Goal: Task Accomplishment & Management: Complete application form

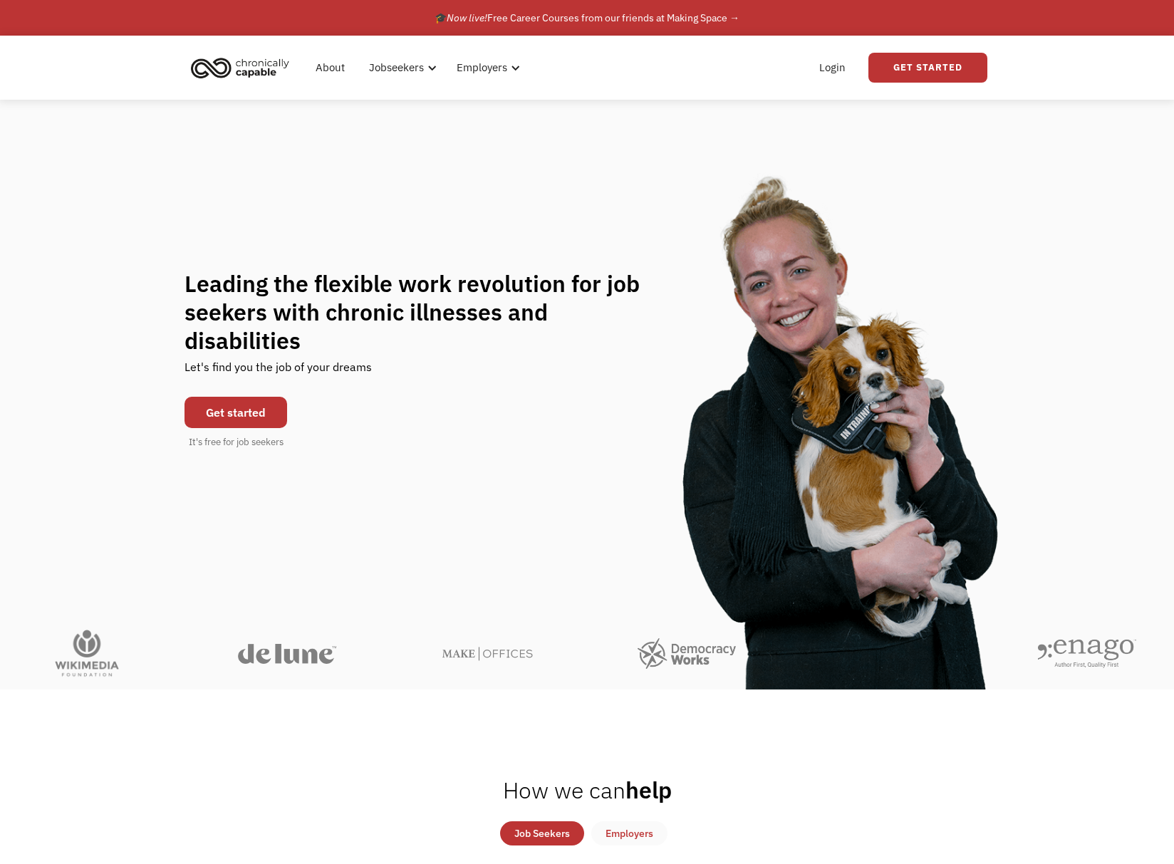
click at [236, 407] on link "Get started" at bounding box center [236, 412] width 103 height 31
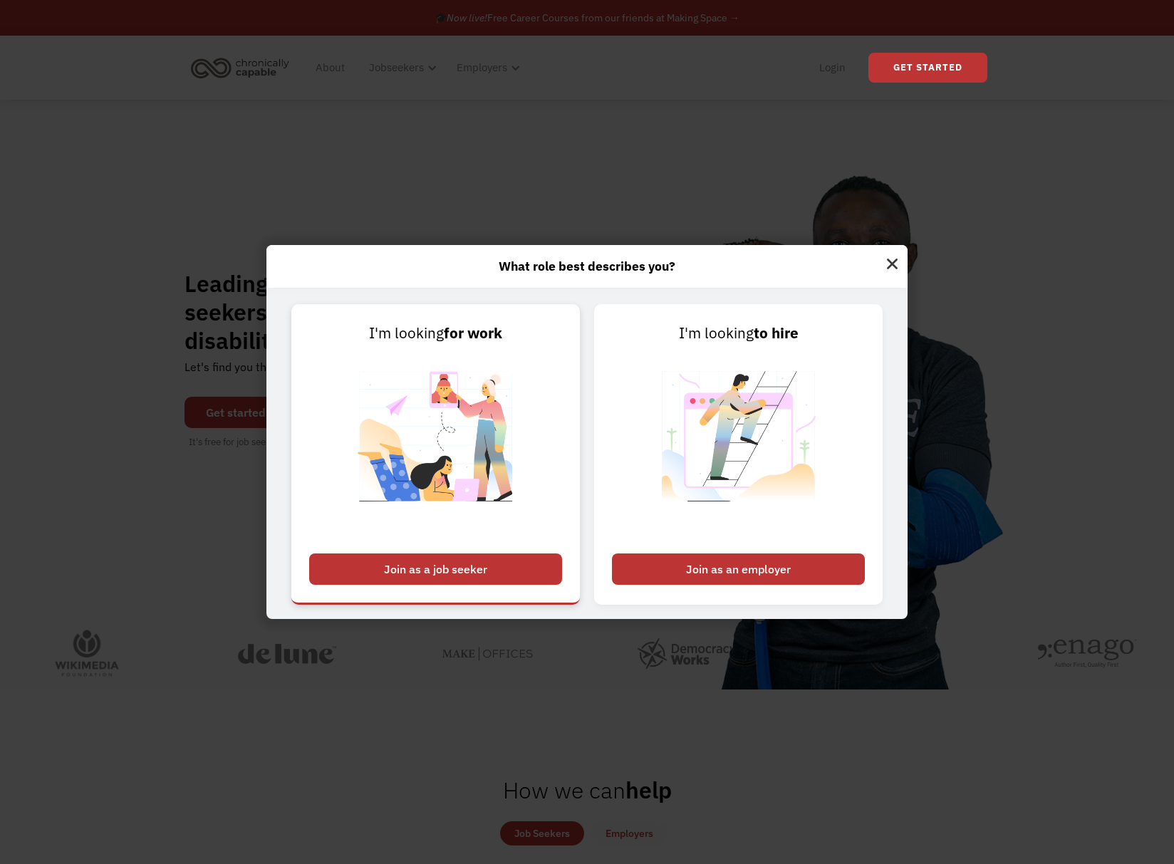
click at [483, 553] on link "I'm looking for work Join as a job seeker" at bounding box center [435, 454] width 289 height 301
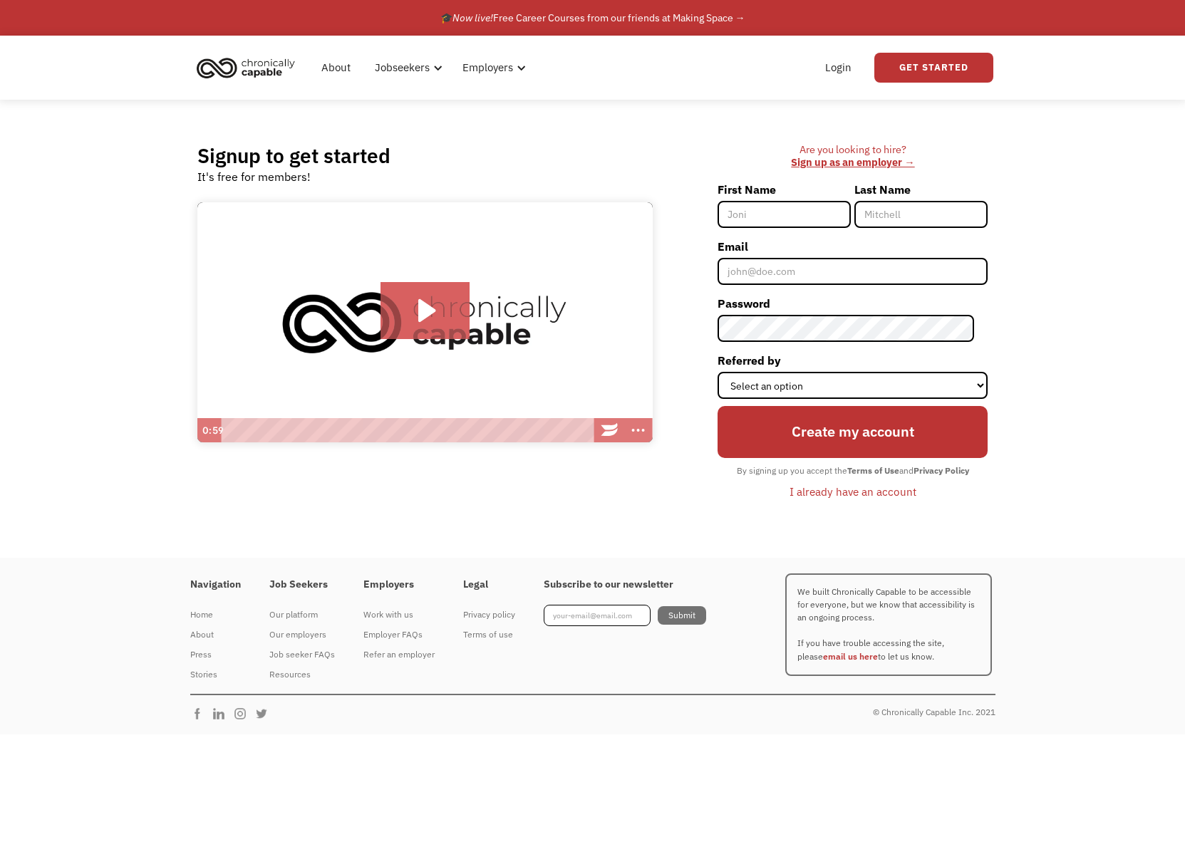
click at [811, 207] on input "First Name" at bounding box center [783, 214] width 133 height 27
type input "Suzie"
type input "Im"
click at [821, 273] on input "Email" at bounding box center [852, 271] width 270 height 27
type input "[EMAIL_ADDRESS][DOMAIN_NAME]"
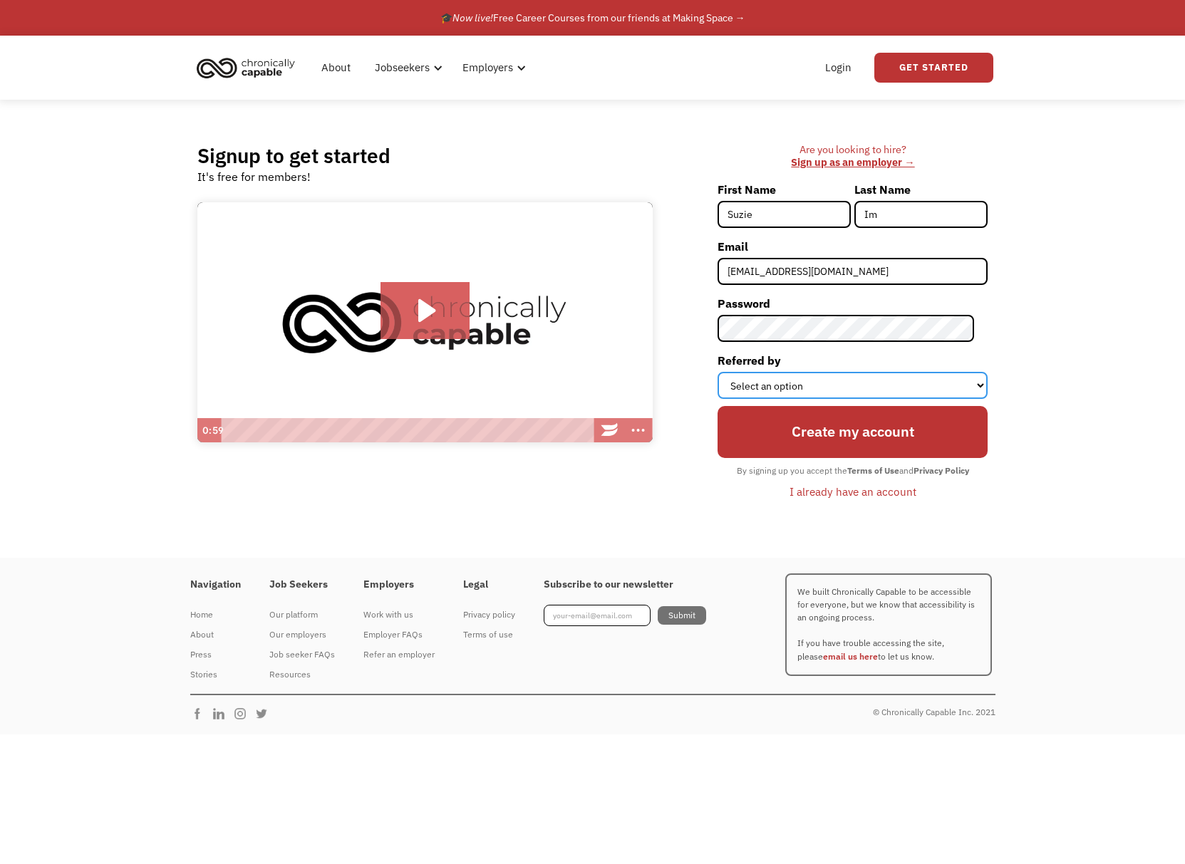
click at [831, 390] on select "Select an option Instagram Facebook Twitter Search Engine News Article Word of …" at bounding box center [852, 385] width 270 height 27
select select "Other"
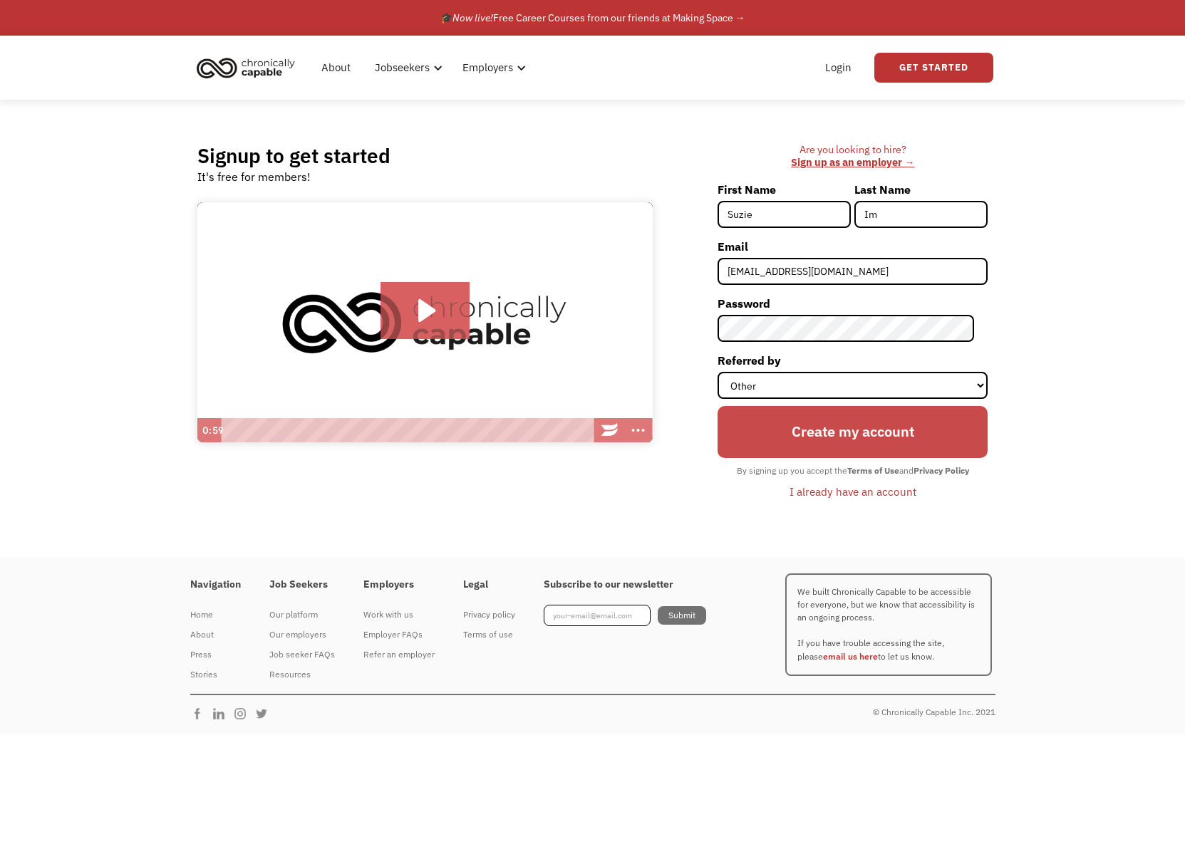
click at [836, 450] on input "Create my account" at bounding box center [852, 432] width 270 height 52
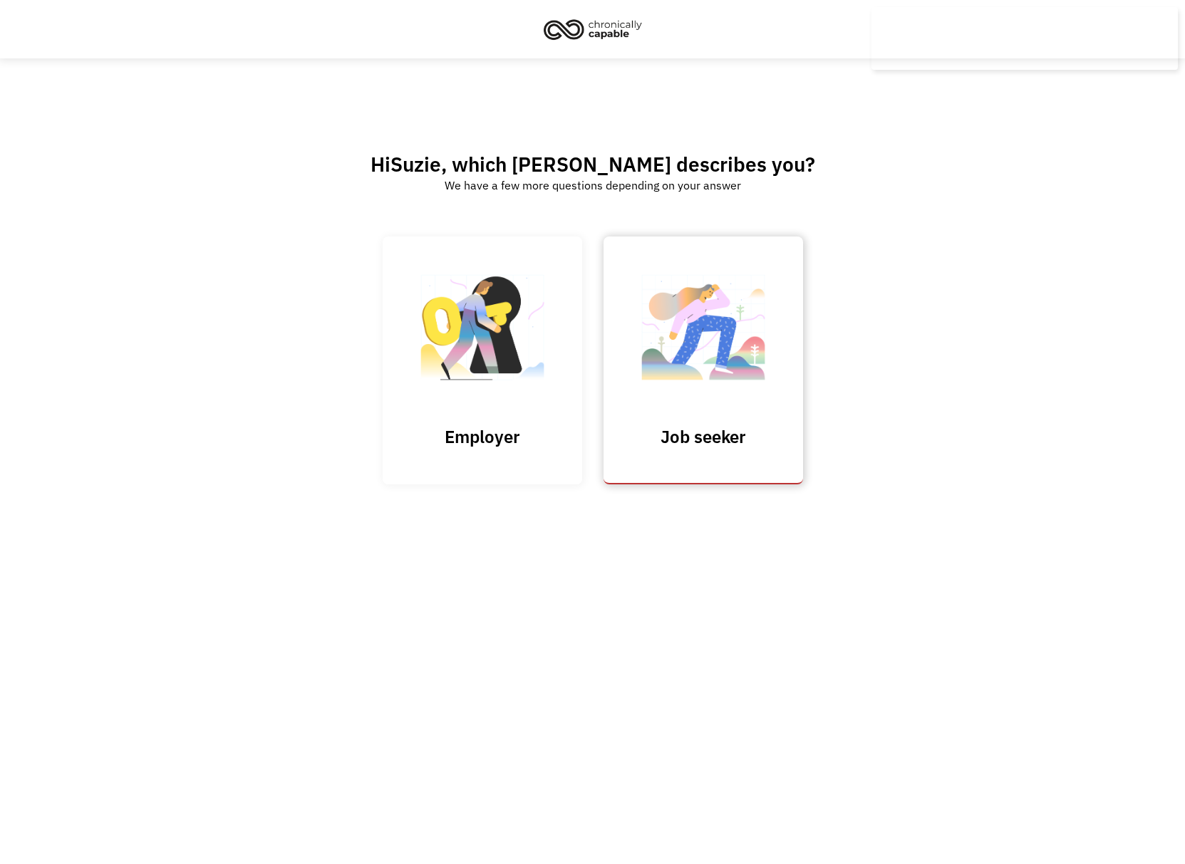
click at [707, 364] on img at bounding box center [703, 334] width 142 height 139
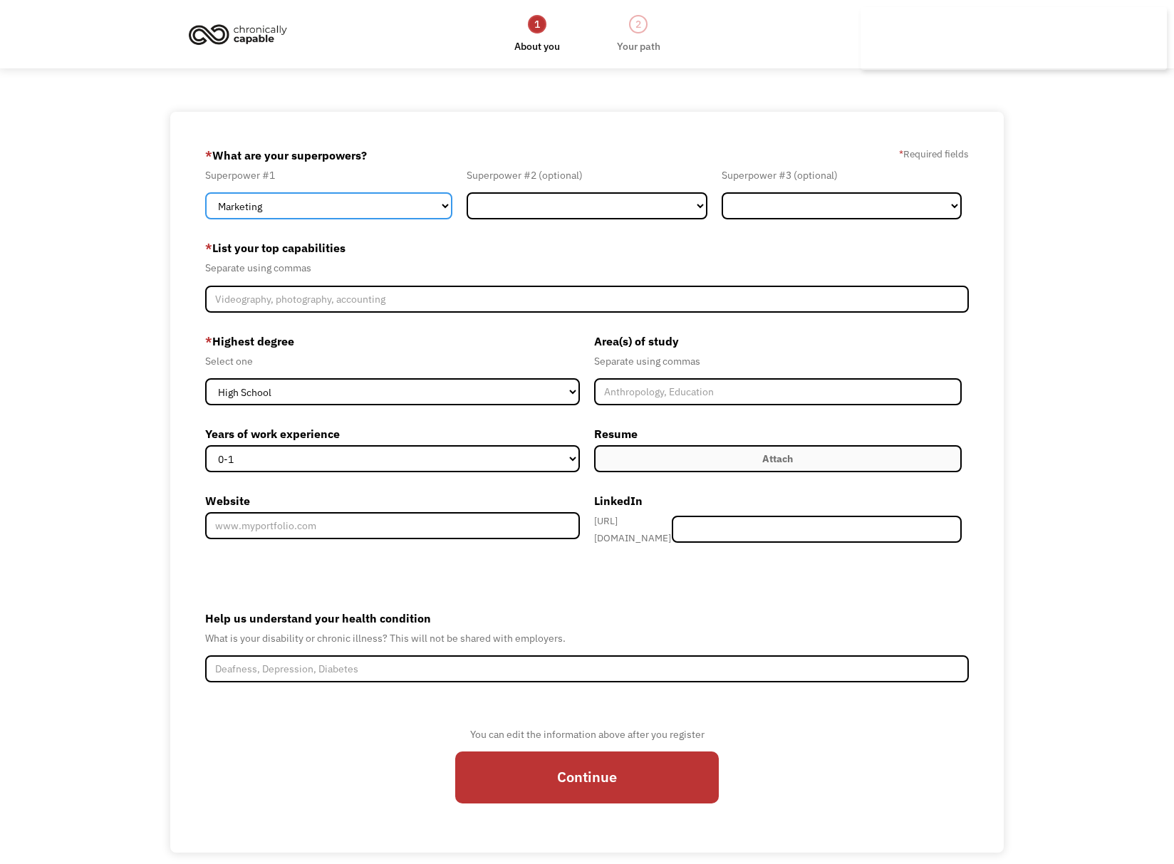
click at [393, 211] on select "Marketing Human Resources Finance Technology Operations Sales Industrial & Manu…" at bounding box center [328, 205] width 247 height 27
select select "Healthcare"
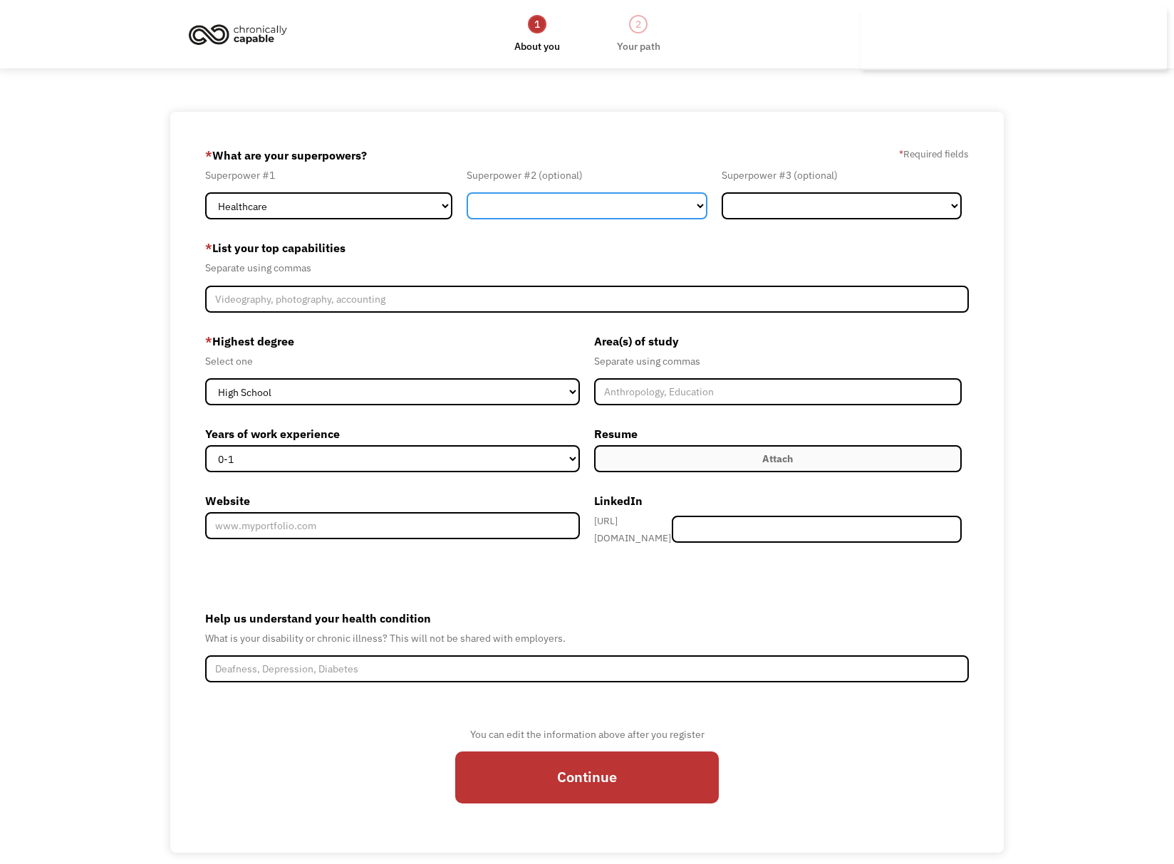
click at [531, 208] on select "Marketing Human Resources Finance Technology Operations Sales Industrial & Manu…" at bounding box center [587, 205] width 240 height 27
select select "Customer Service"
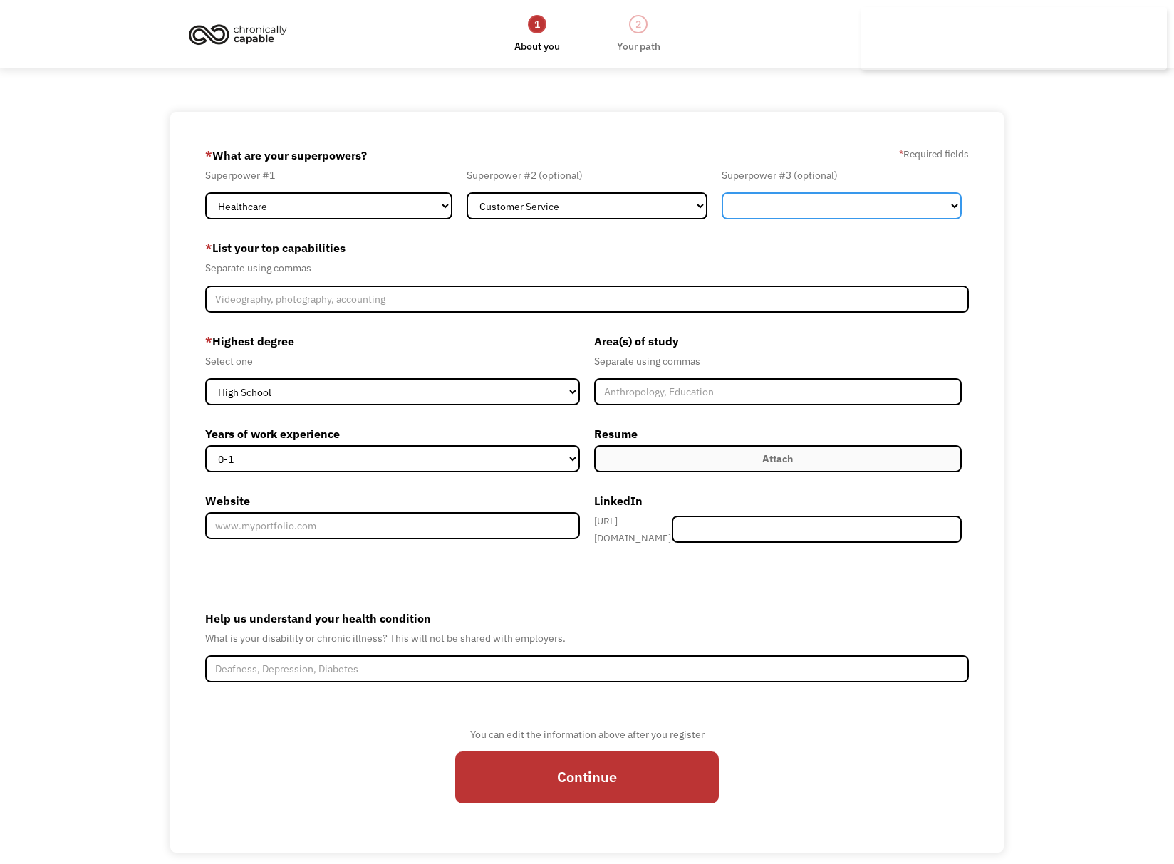
click at [727, 210] on select "Marketing Human Resources Finance Technology Operations Sales Industrial & Manu…" at bounding box center [842, 205] width 240 height 27
select select "Science & Education"
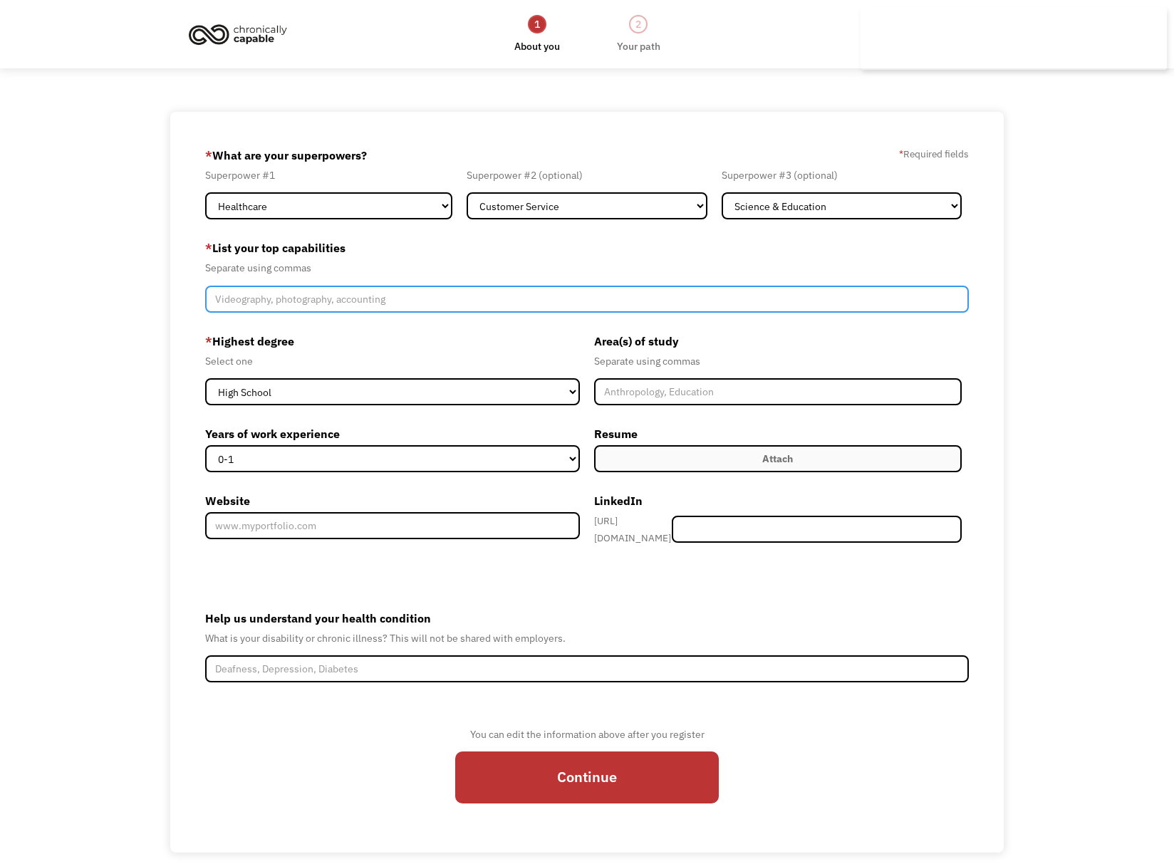
click at [472, 300] on input "Member-Create-Step1" at bounding box center [586, 299] width 763 height 27
type input "Speech language pathology"
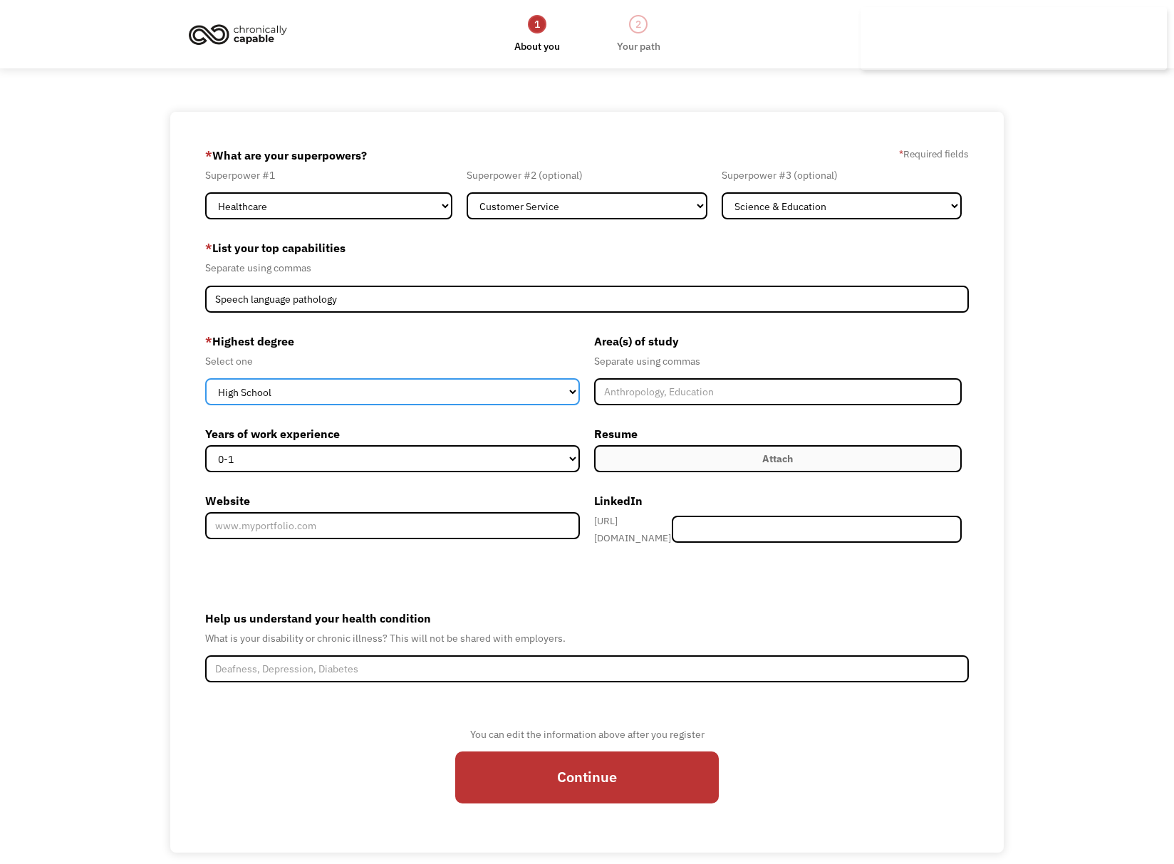
click at [456, 387] on select "High School Associates Bachelors Master's PhD" at bounding box center [392, 391] width 375 height 27
select select "masters"
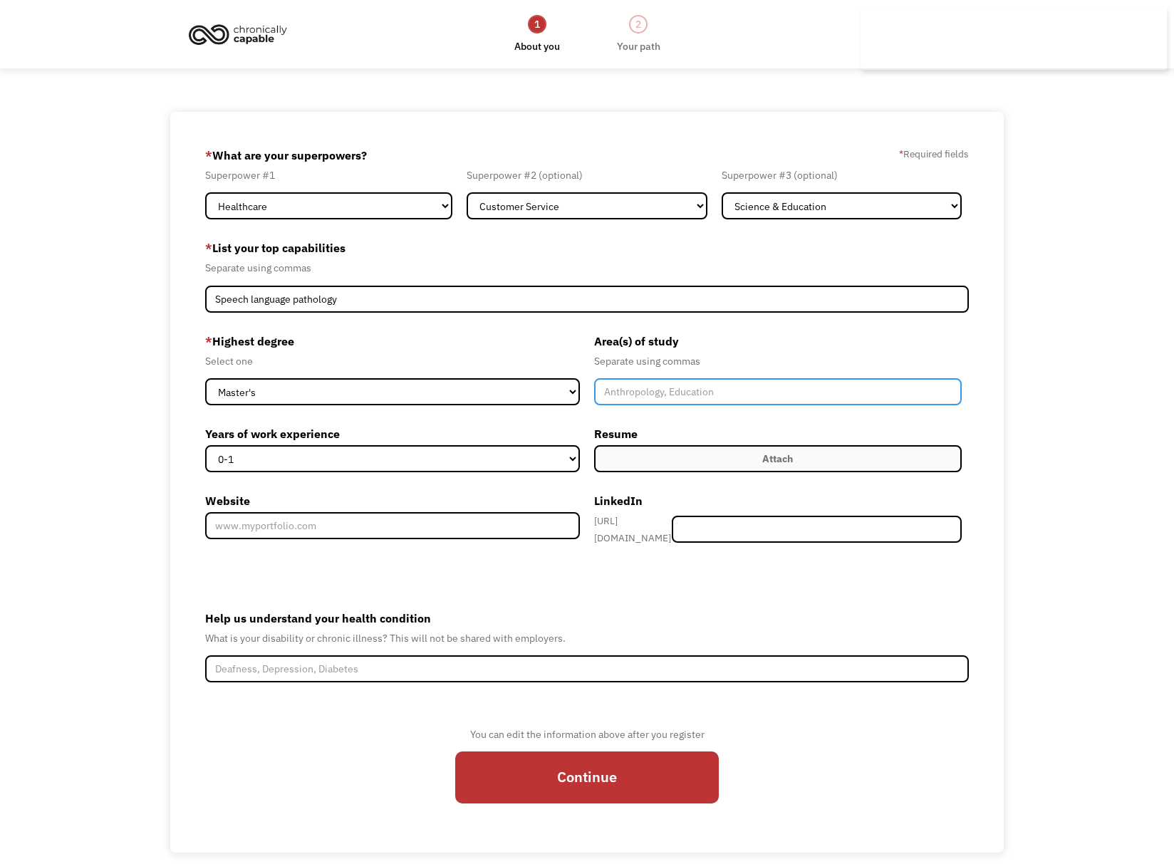
click at [611, 391] on input "Member-Create-Step1" at bounding box center [778, 391] width 368 height 27
type input "Speech Language Pathology"
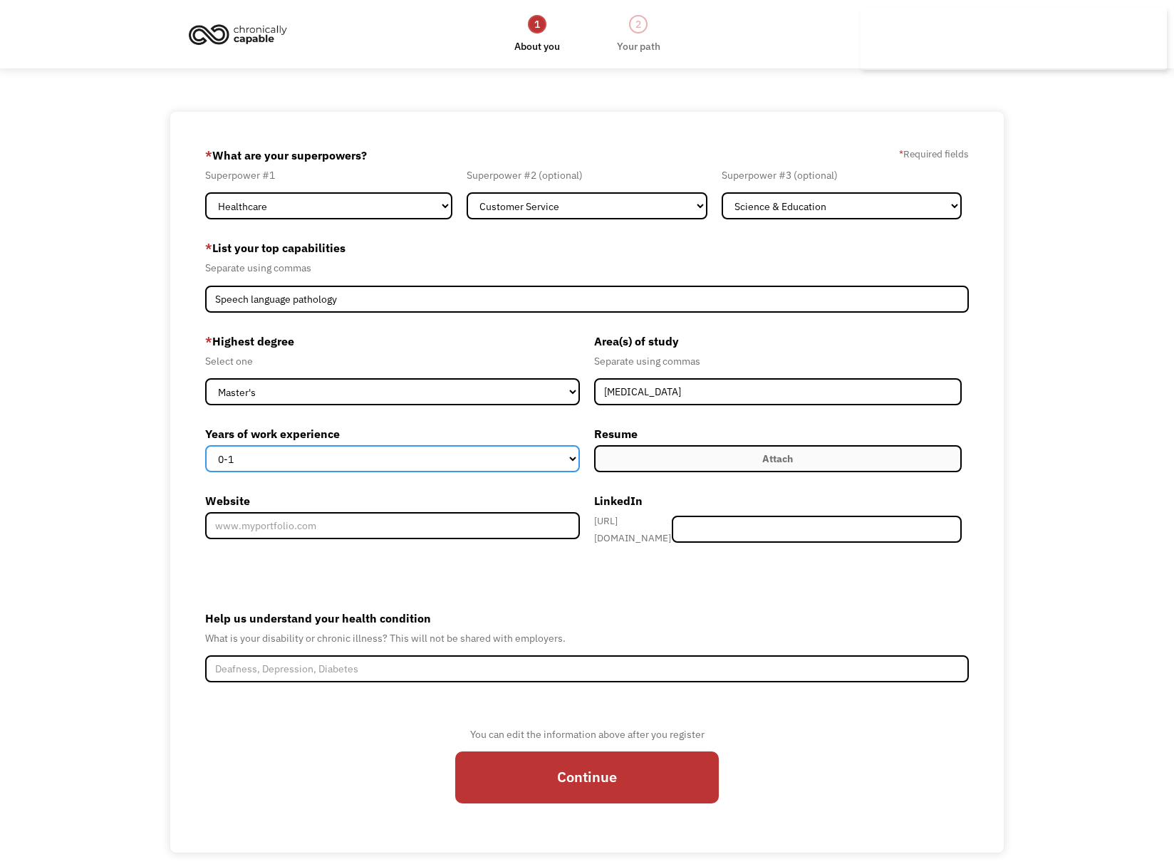
click at [576, 460] on select "0-1 2-4 5-10 11-15 15+" at bounding box center [392, 458] width 375 height 27
select select "2-4"
click at [646, 457] on label "Attach" at bounding box center [778, 458] width 368 height 27
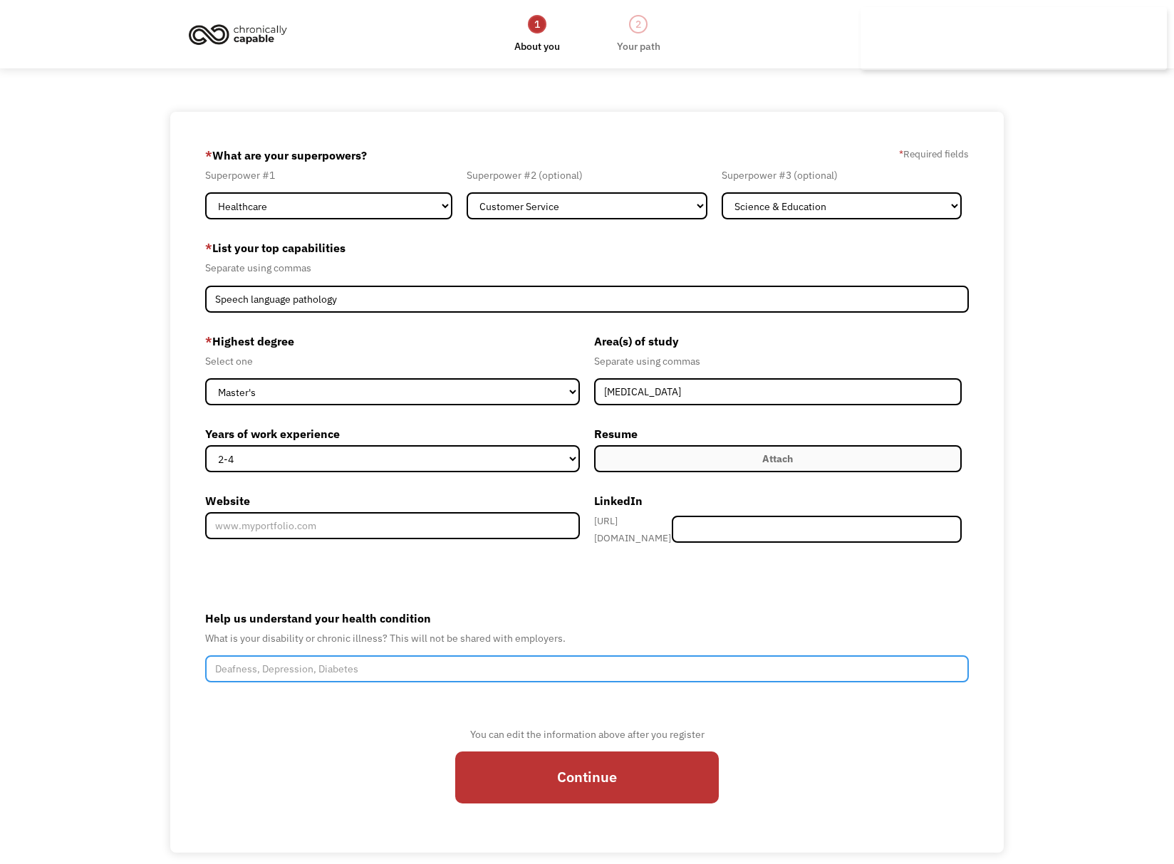
click at [556, 672] on input "Help us understand your health condition" at bounding box center [586, 668] width 763 height 27
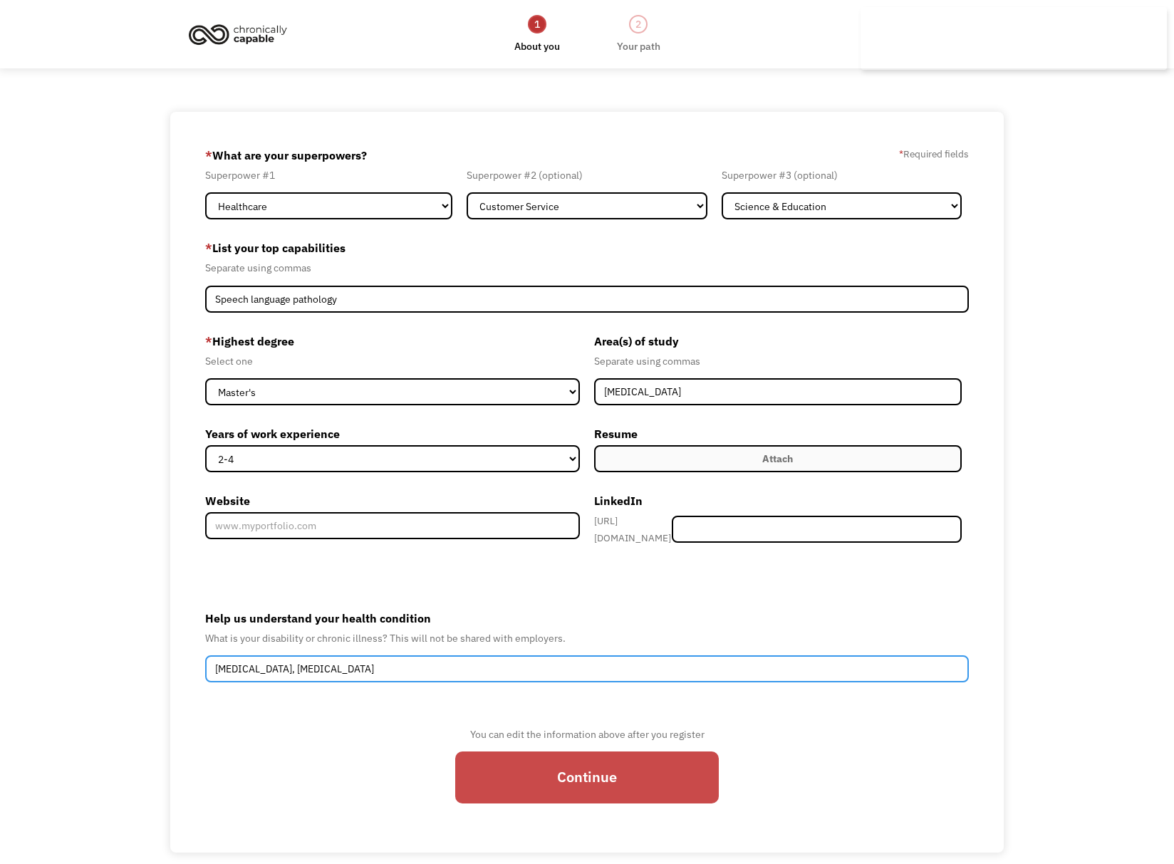
type input "Long covid, Fibromyalgia"
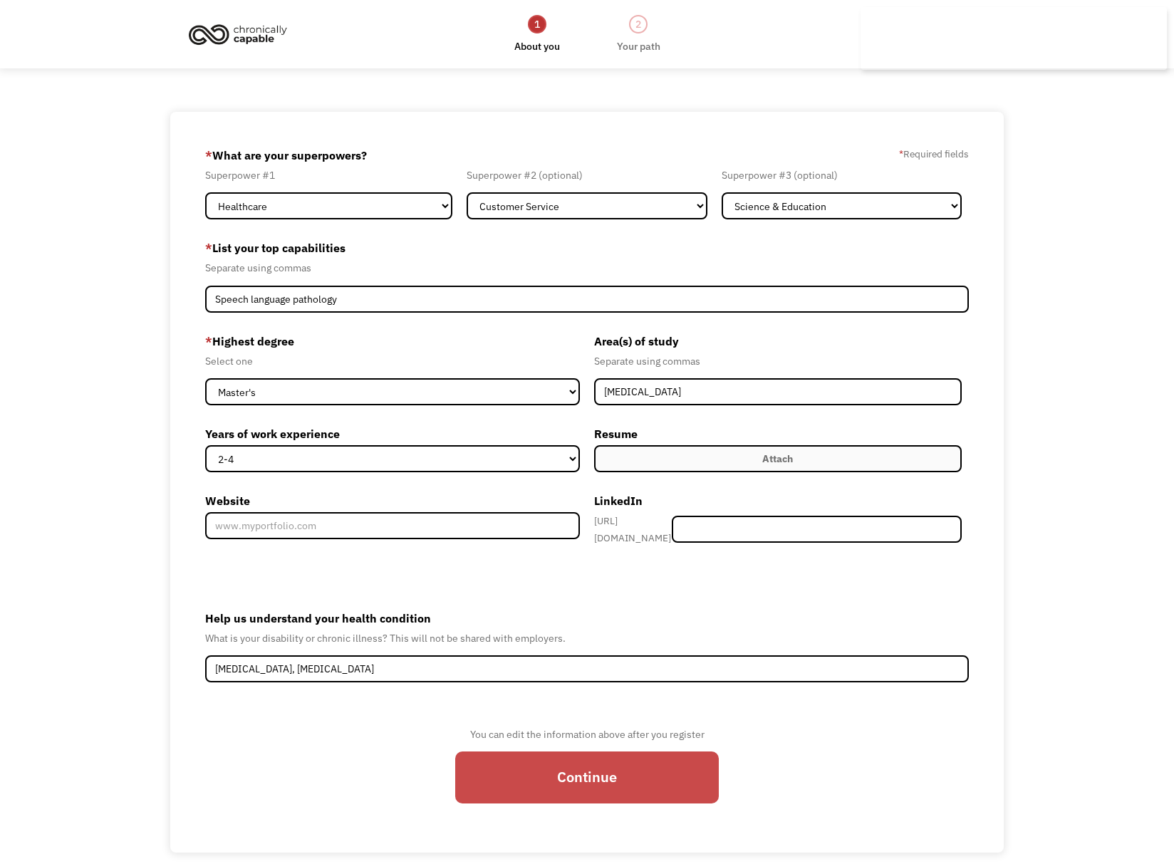
click at [627, 759] on input "Continue" at bounding box center [587, 778] width 264 height 52
type input "Please wait..."
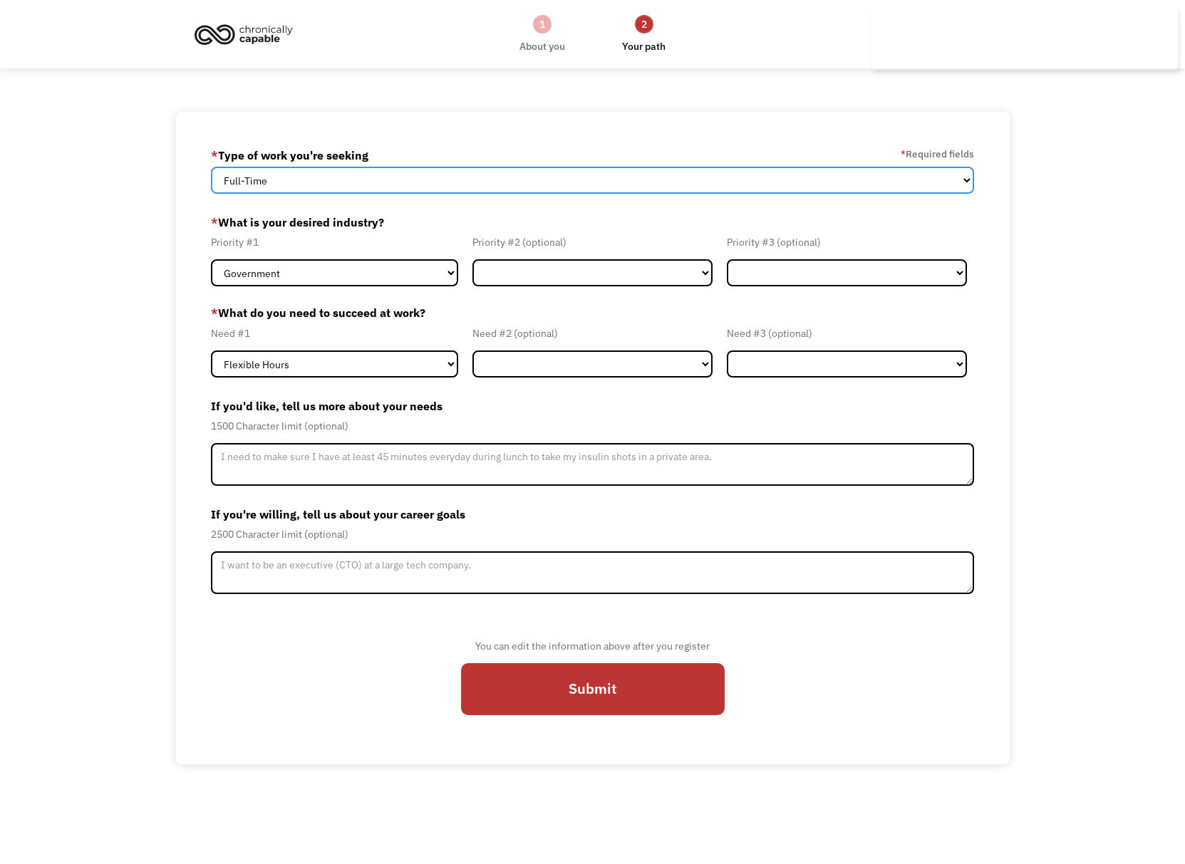
click at [450, 175] on select "Full-Time Part-Time Both Full-Time and Part-Time" at bounding box center [592, 180] width 762 height 27
select select "Both Full-Time and Part-Time"
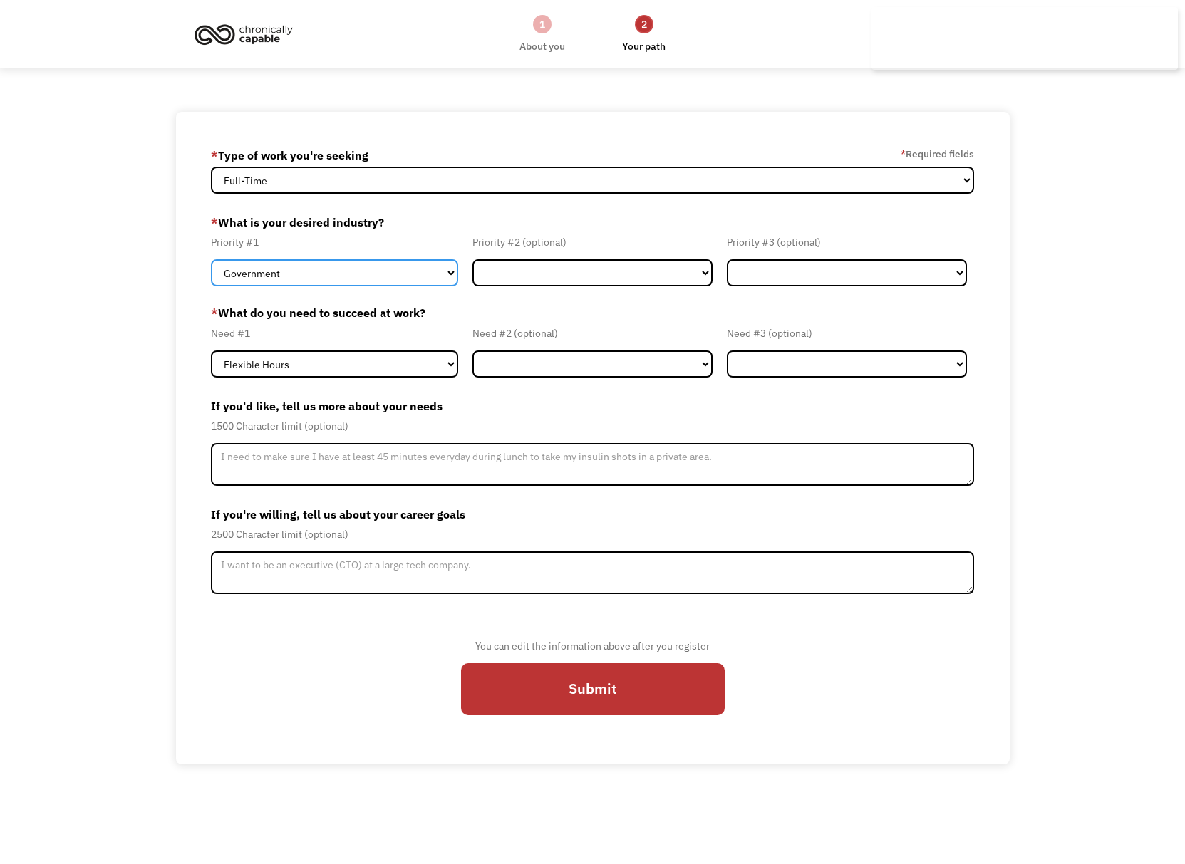
click at [416, 271] on select "Government Finance & Insurance Health & Social Care Tech & Engineering Creative…" at bounding box center [334, 272] width 247 height 27
select select "Education"
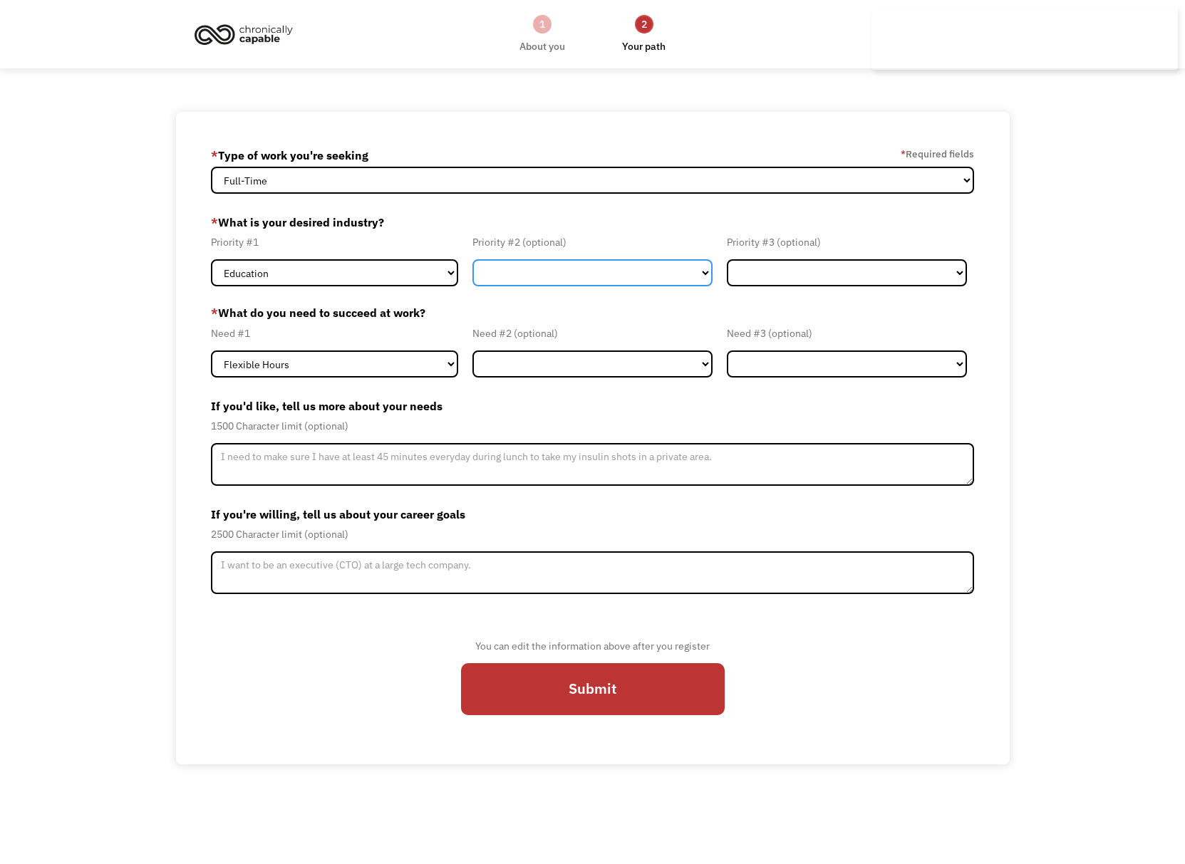
click at [506, 276] on select "Government Finance & Insurance Health & Social Care Tech & Engineering Creative…" at bounding box center [592, 272] width 240 height 27
select select "Health & Social Care"
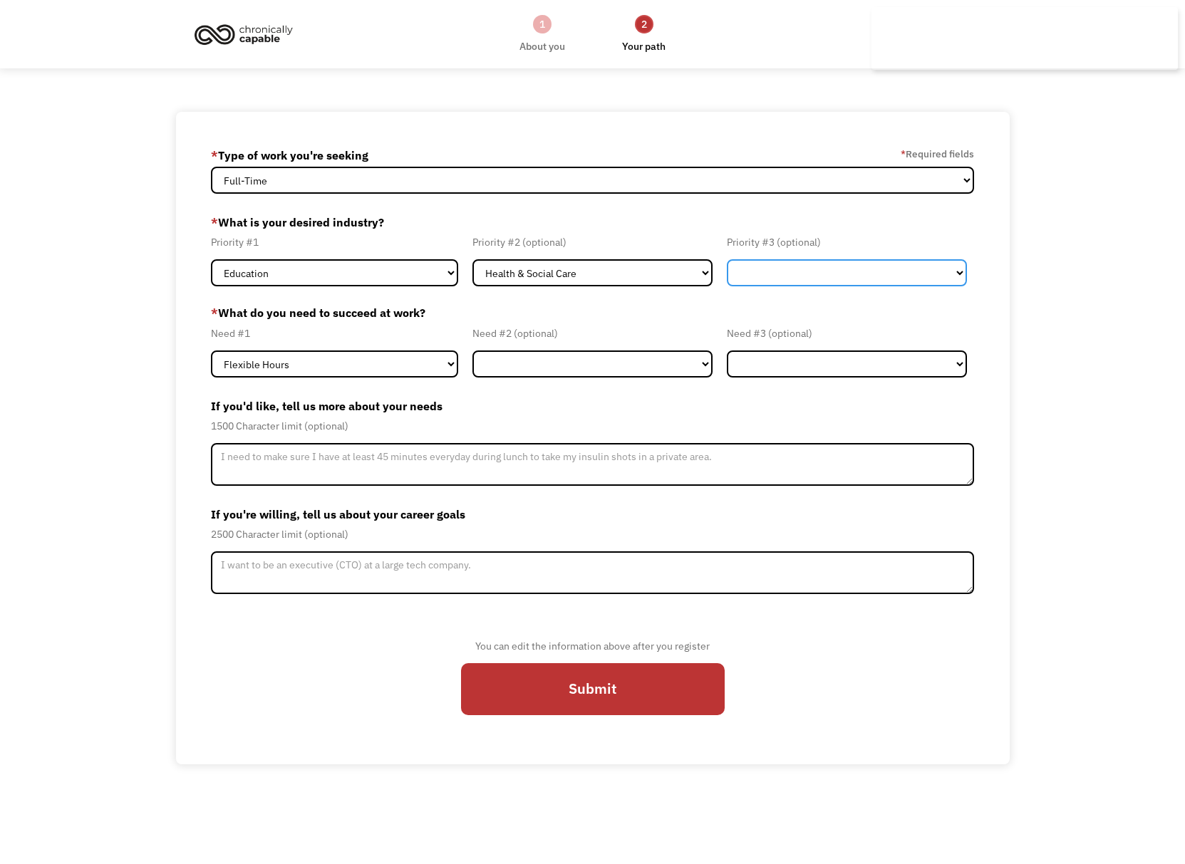
click at [751, 269] on select "Government Finance & Insurance Health & Social Care Tech & Engineering Creative…" at bounding box center [847, 272] width 240 height 27
select select "Creative & Design"
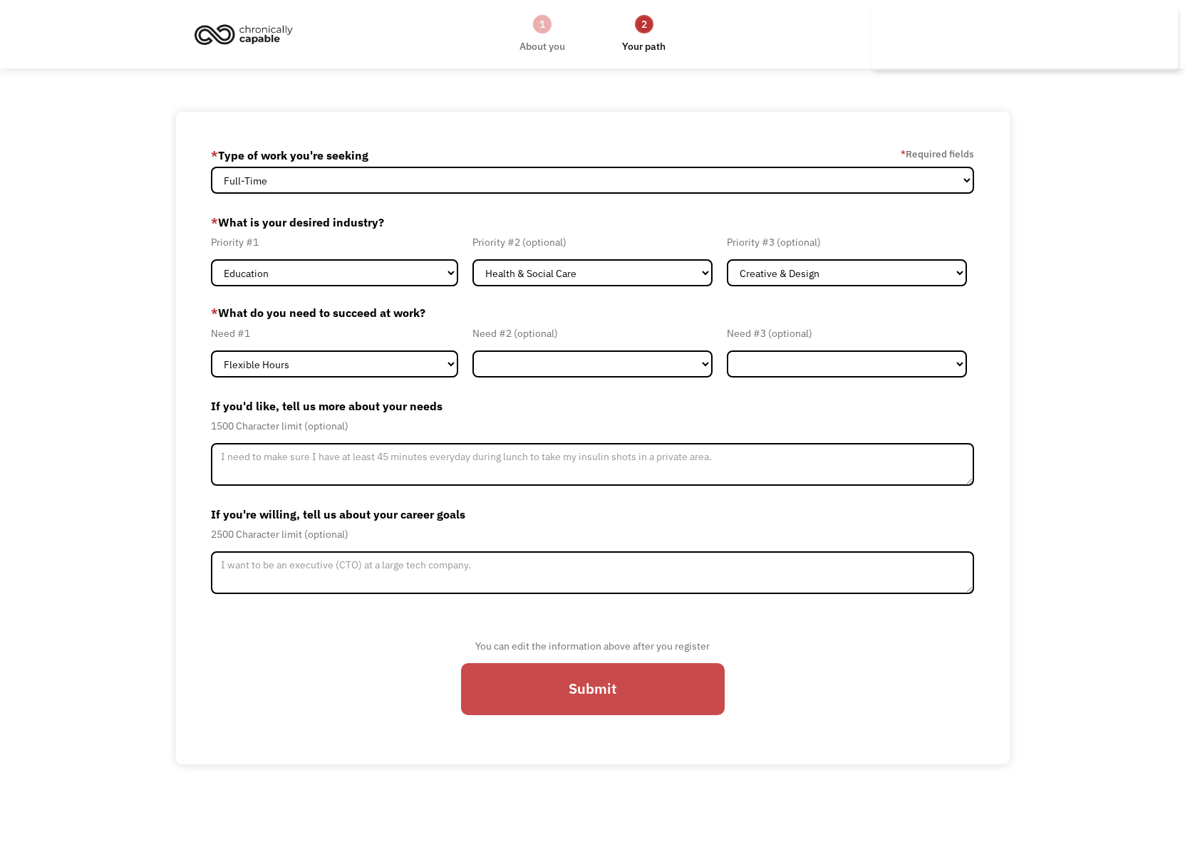
click at [572, 665] on input "Submit" at bounding box center [593, 689] width 264 height 52
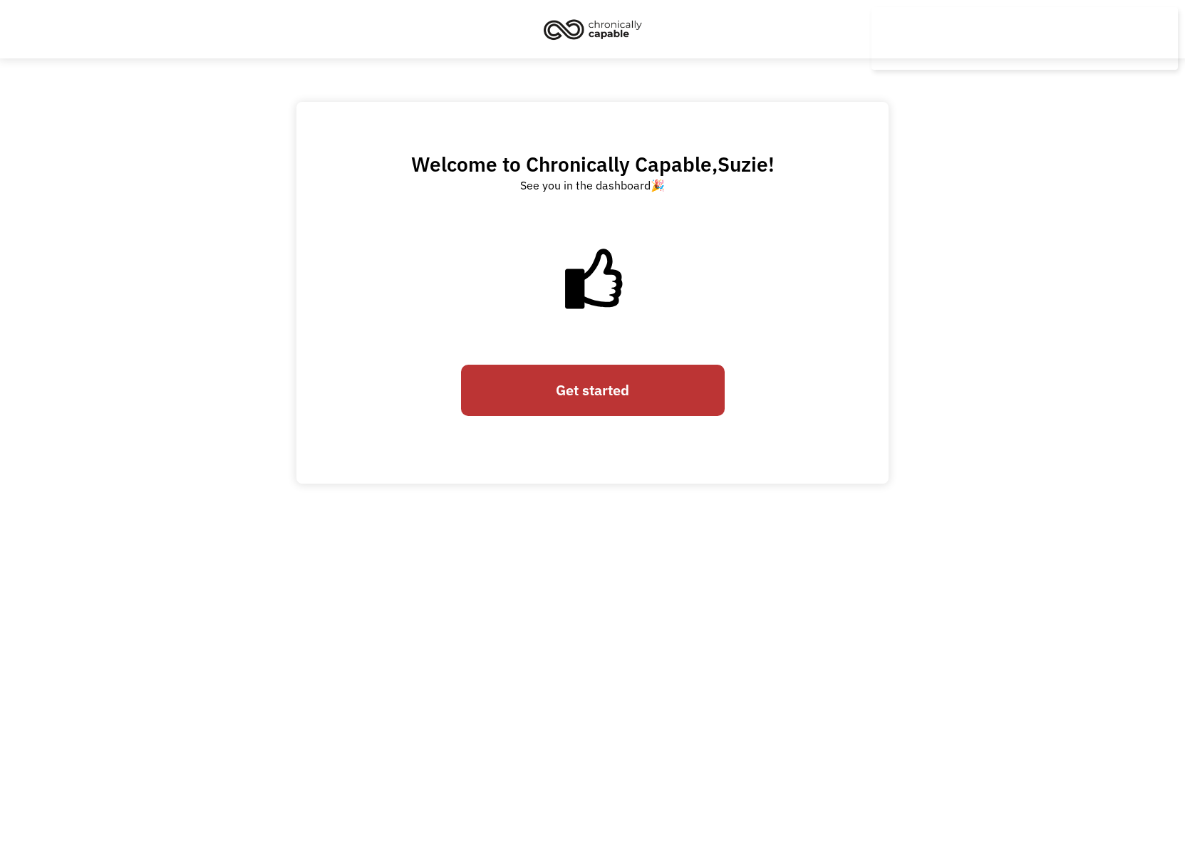
click at [623, 388] on link "Get started" at bounding box center [593, 391] width 264 height 52
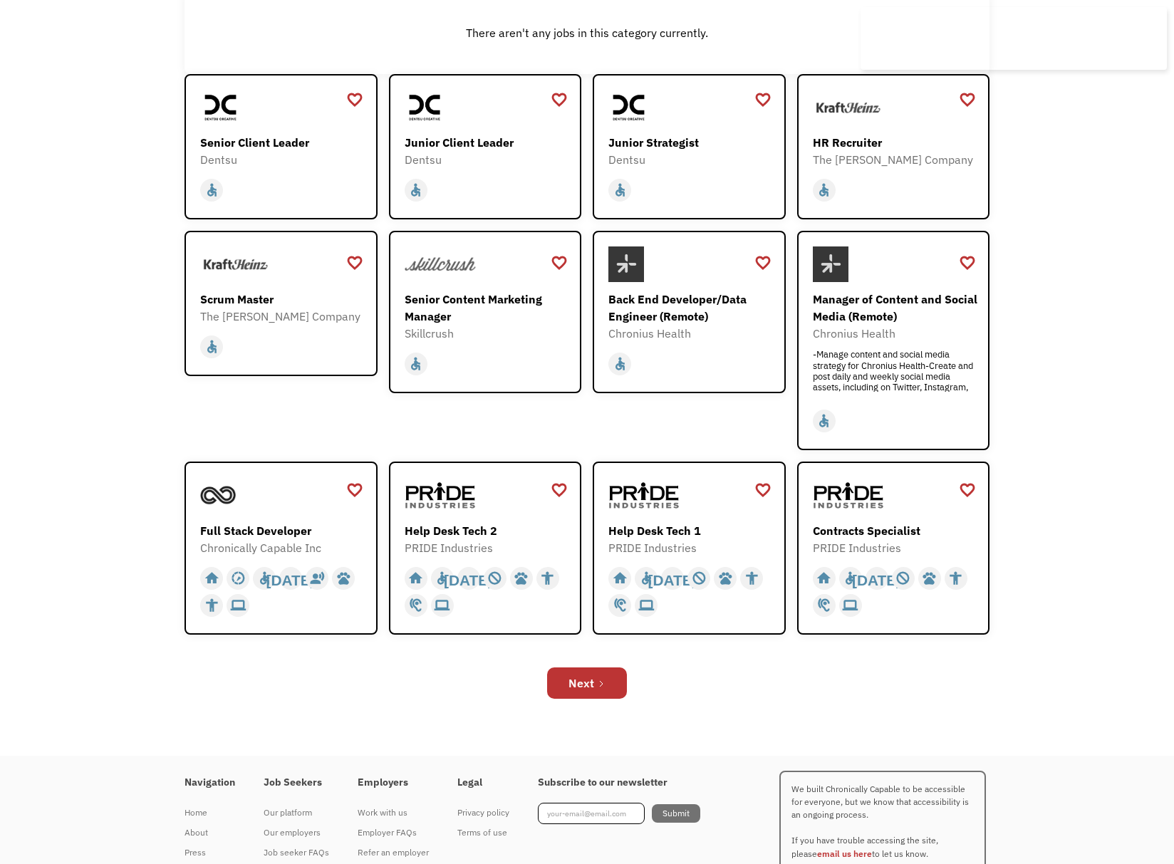
scroll to position [268, 0]
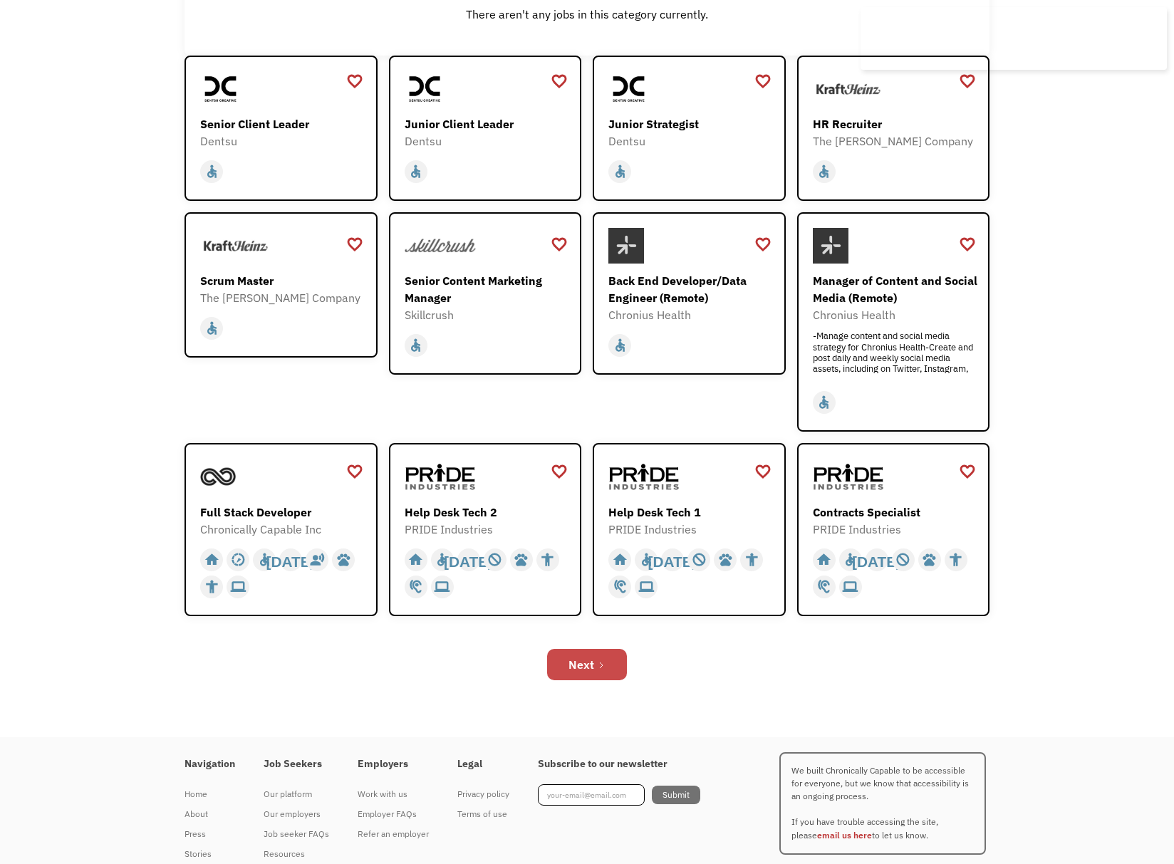
click at [613, 667] on link "Next" at bounding box center [587, 664] width 80 height 31
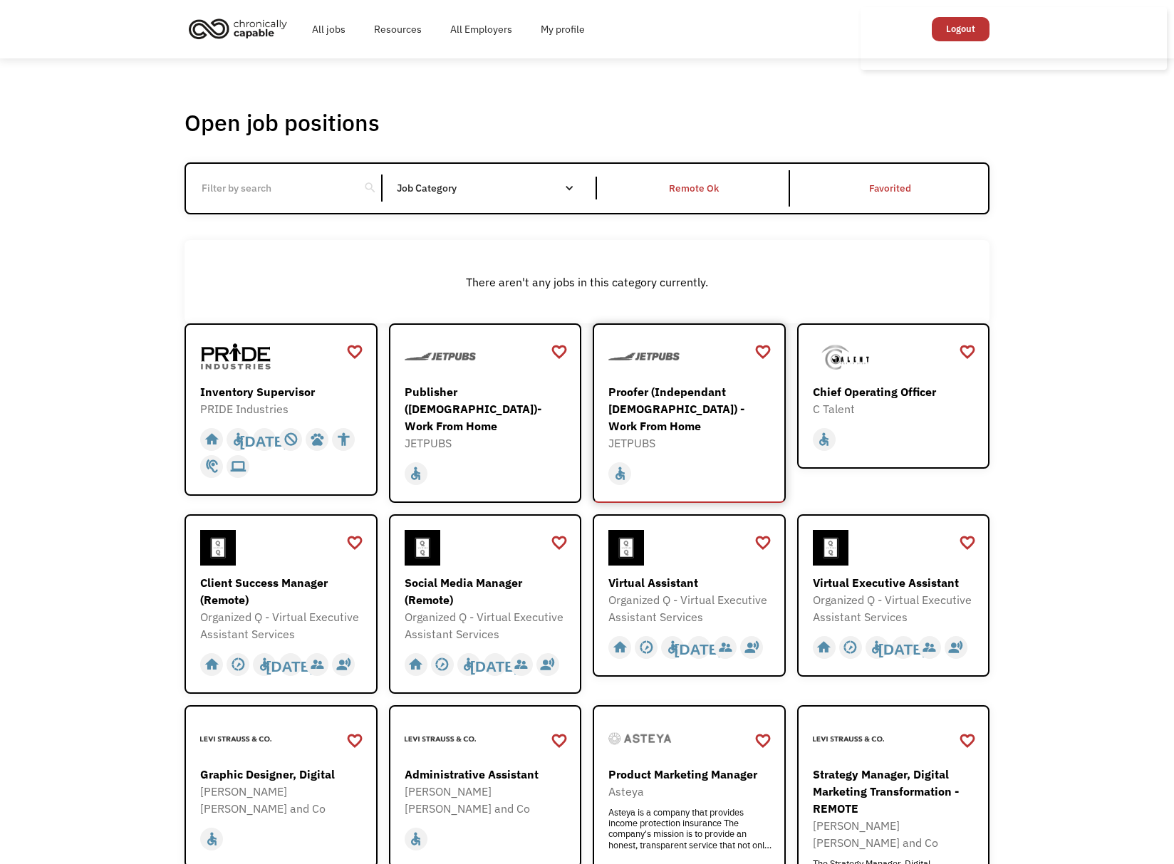
click at [671, 412] on div "Proofer (Independant [DEMOGRAPHIC_DATA]) - Work From Home" at bounding box center [690, 408] width 165 height 51
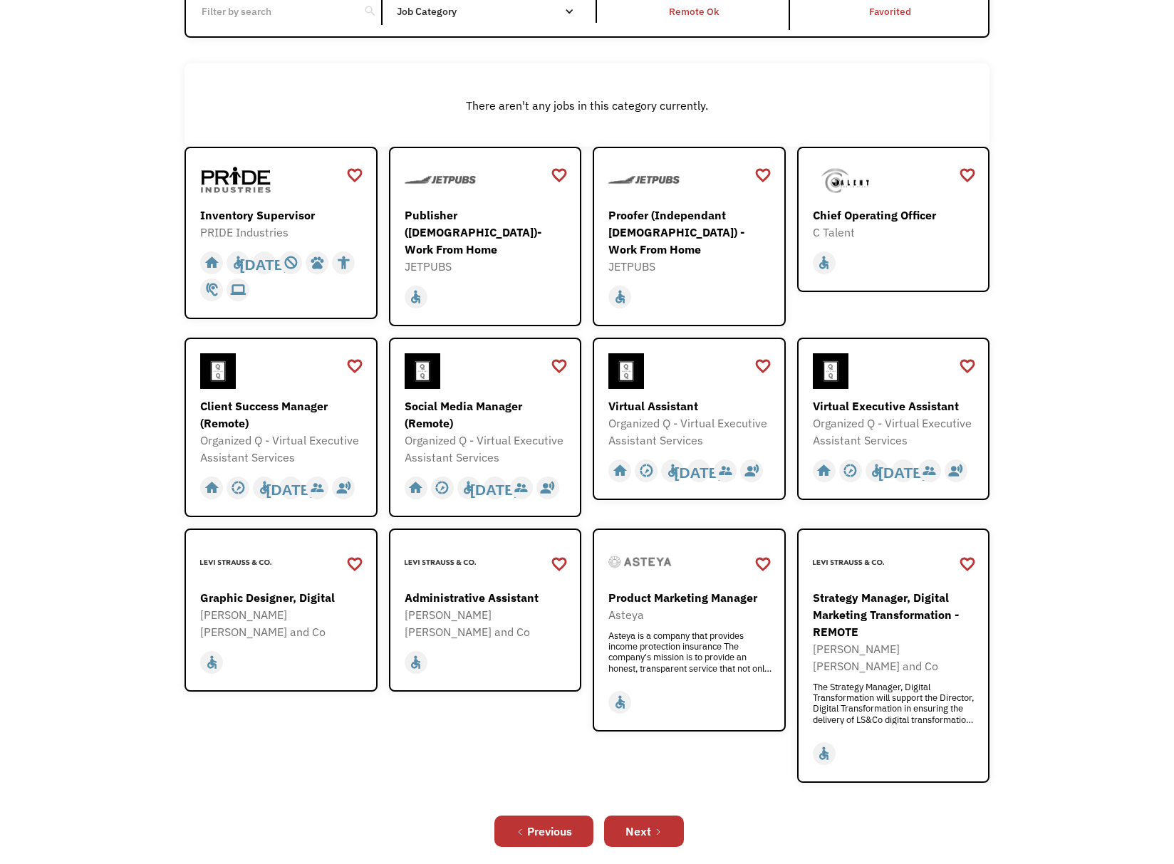
scroll to position [195, 0]
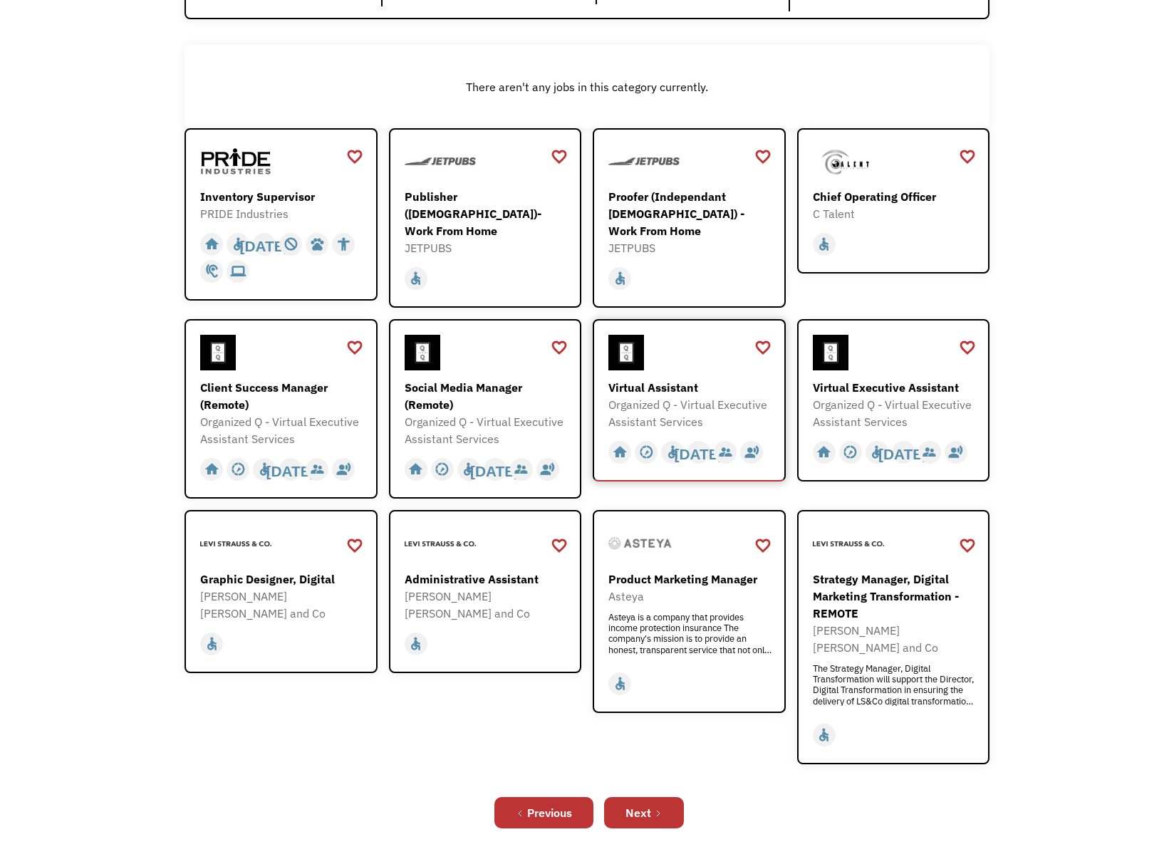
click at [763, 379] on div "Virtual Assistant" at bounding box center [690, 387] width 165 height 17
click at [662, 809] on icon "Next Page" at bounding box center [658, 813] width 9 height 9
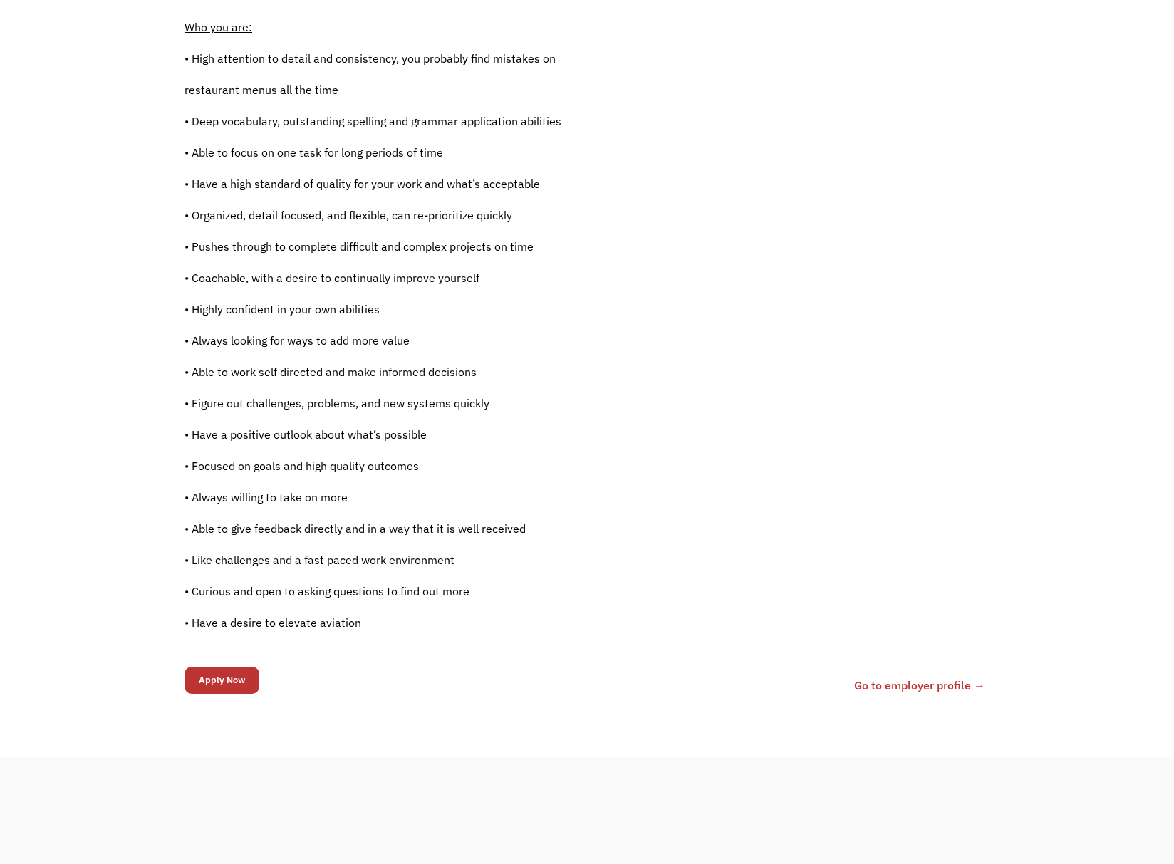
scroll to position [757, 0]
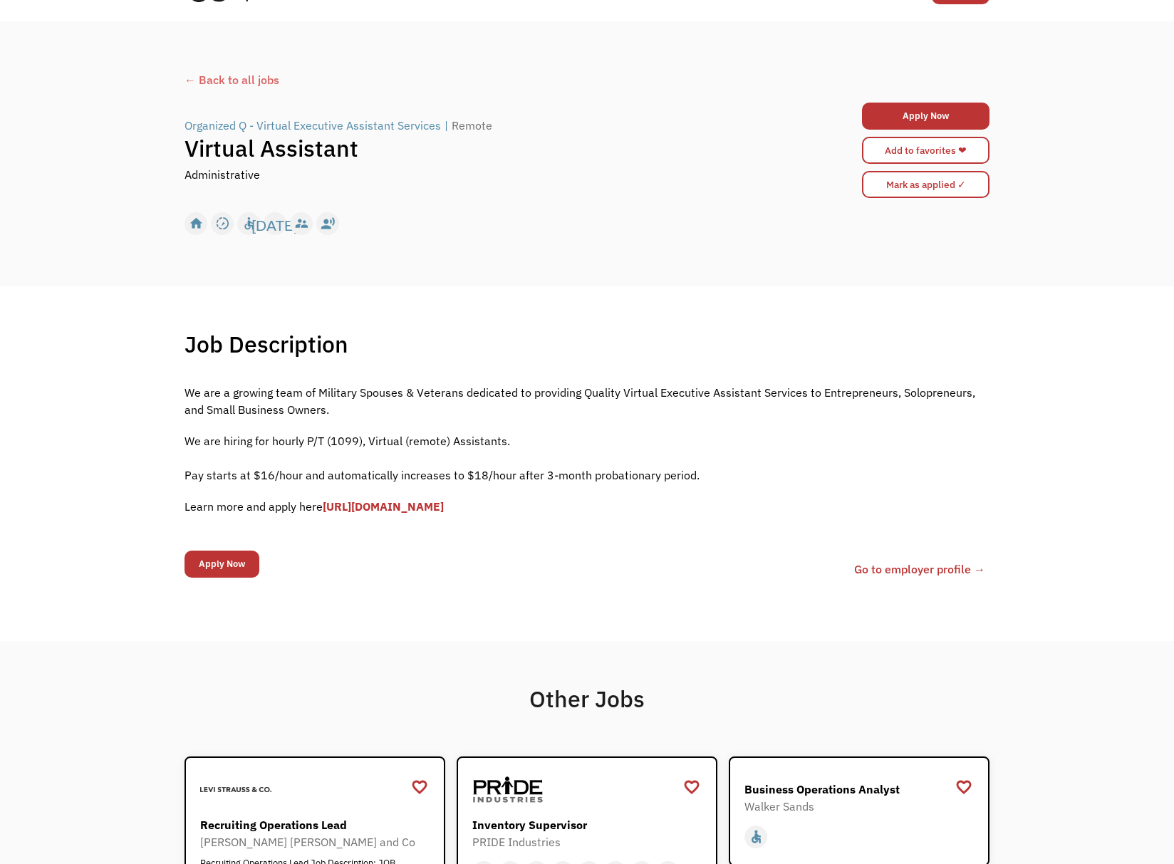
scroll to position [182, 0]
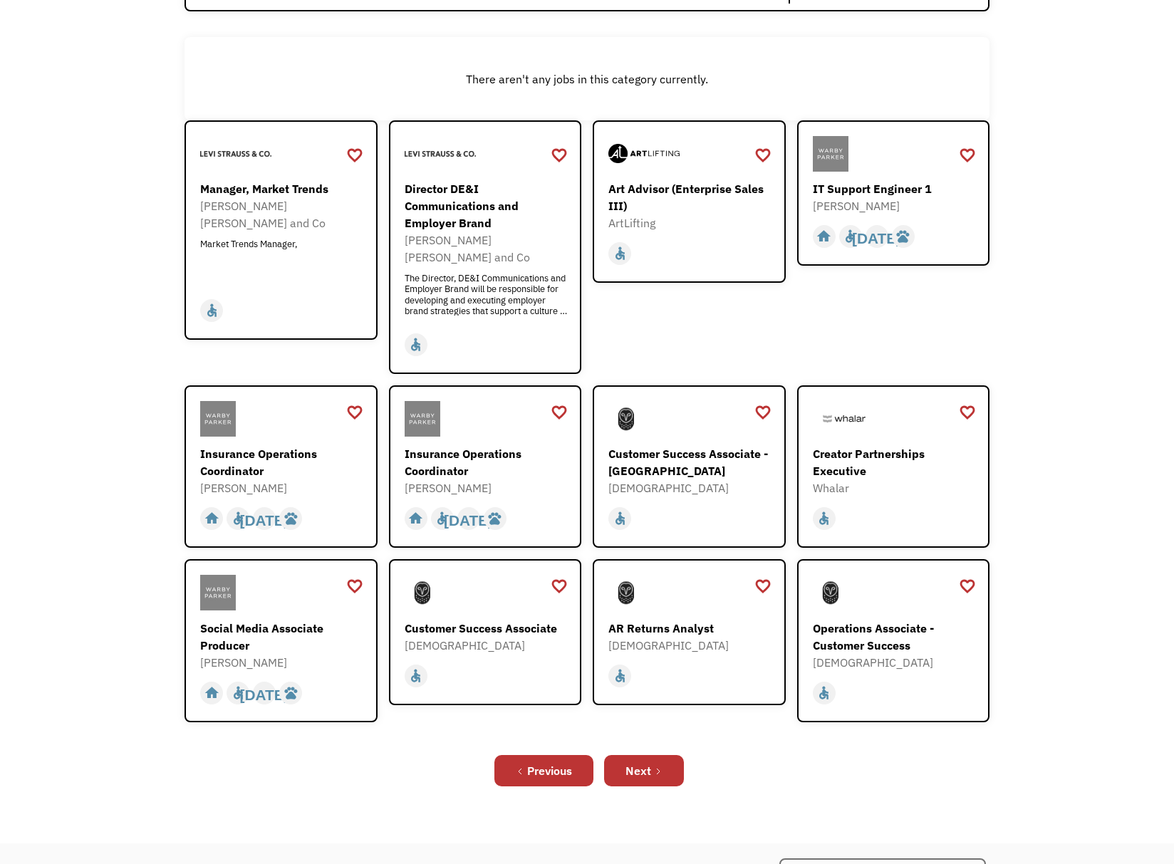
scroll to position [212, 0]
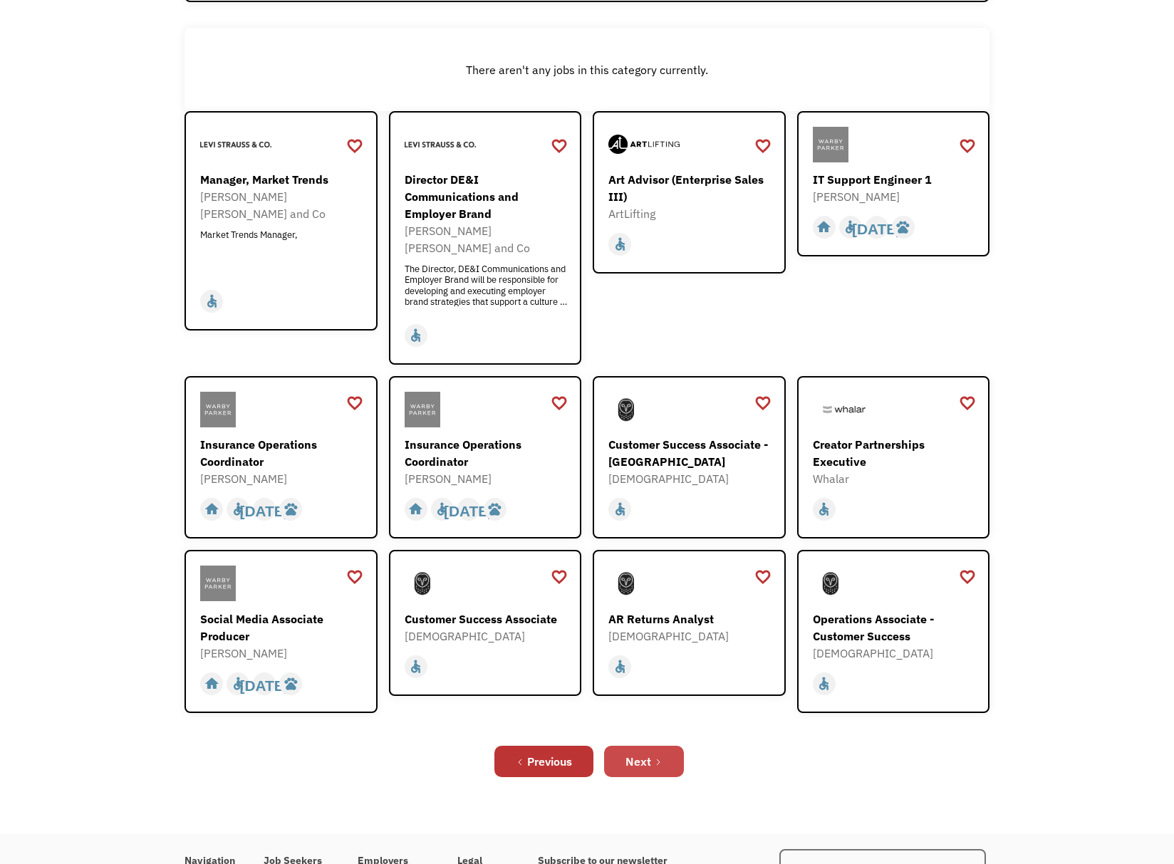
click at [677, 755] on link "Next" at bounding box center [644, 761] width 80 height 31
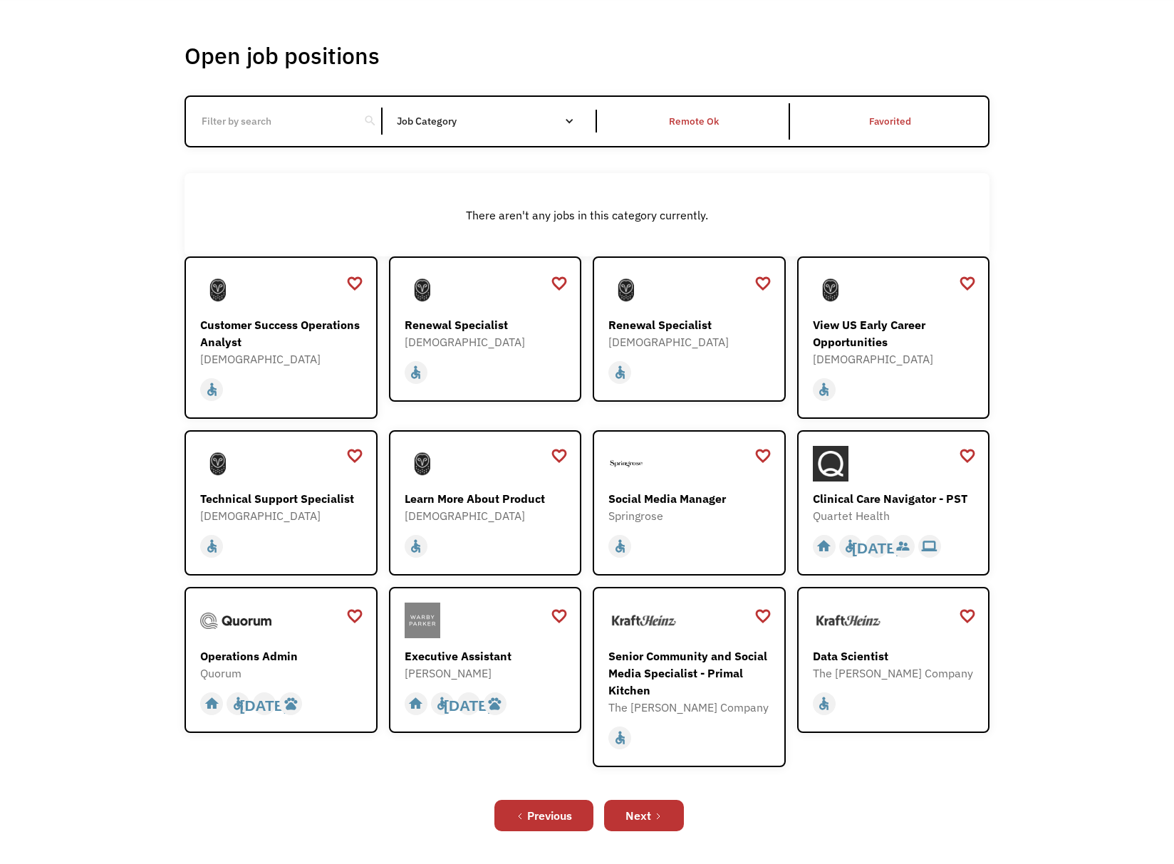
scroll to position [85, 0]
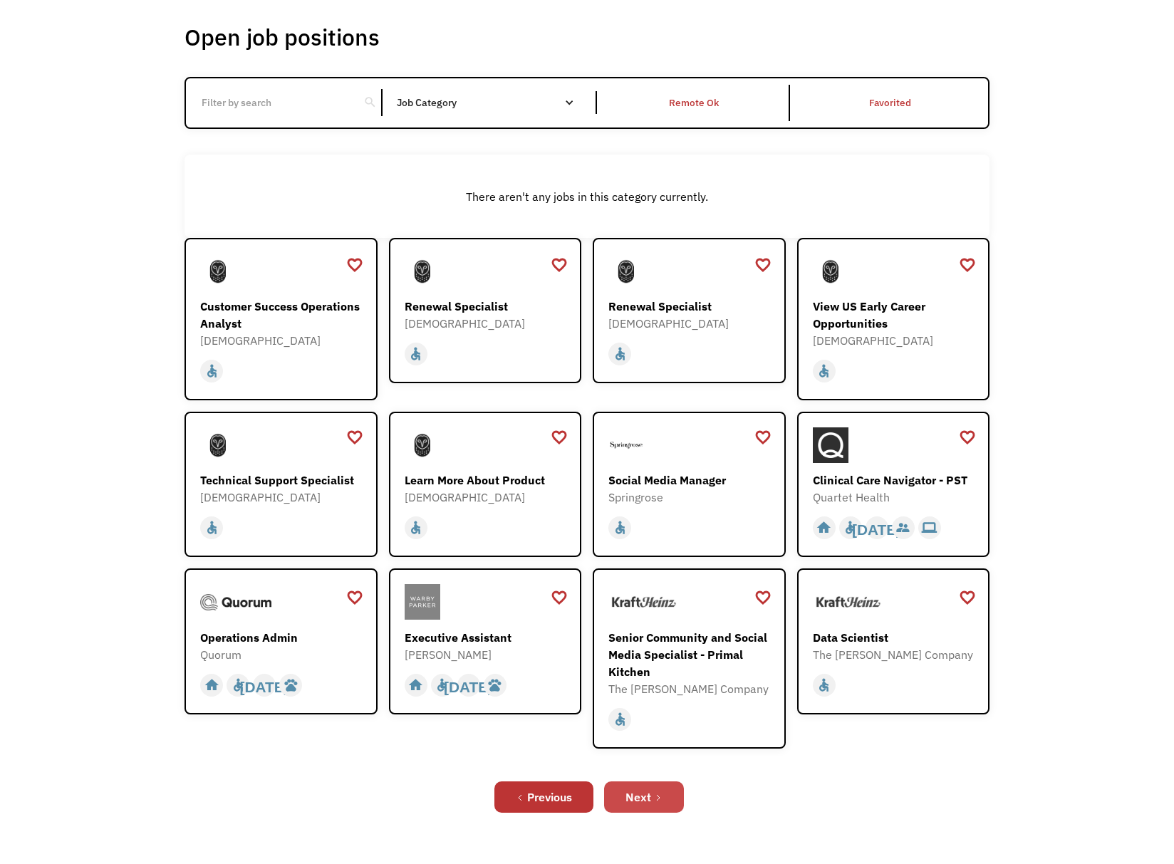
click at [667, 798] on link "Next" at bounding box center [644, 796] width 80 height 31
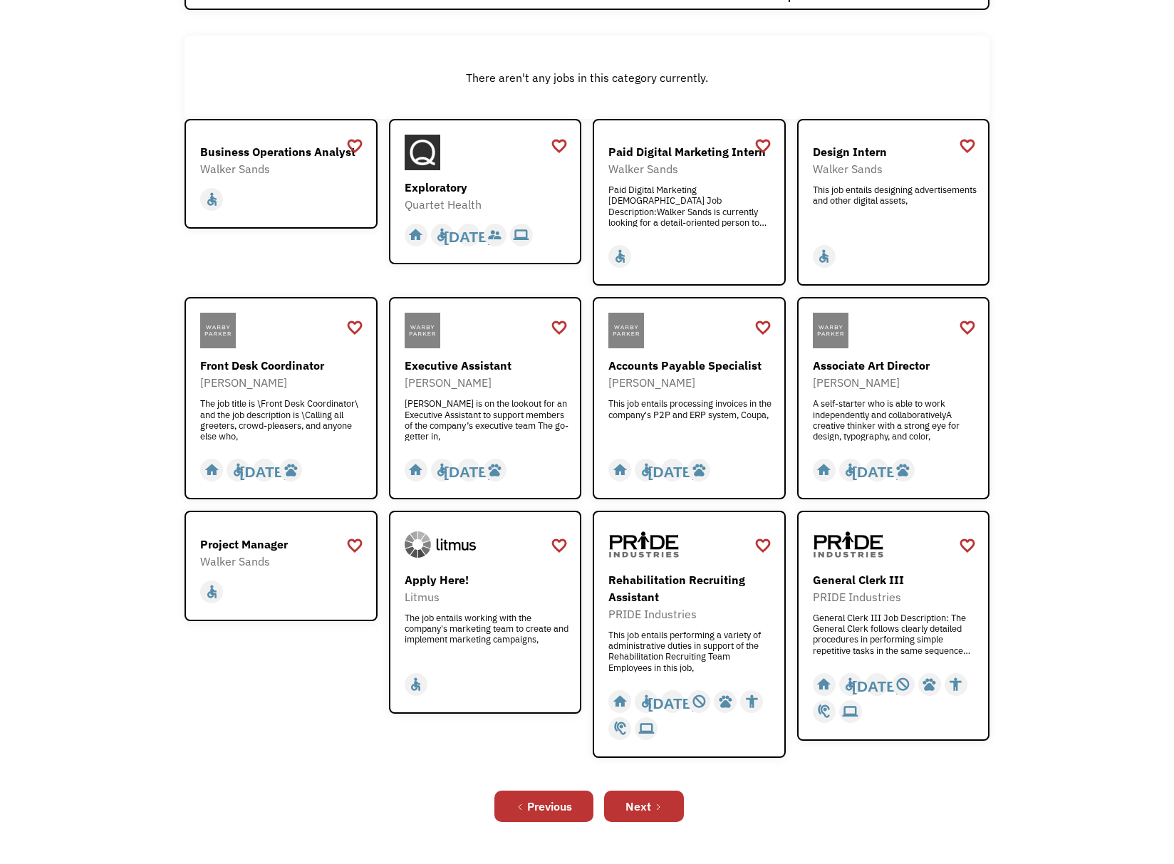
scroll to position [213, 0]
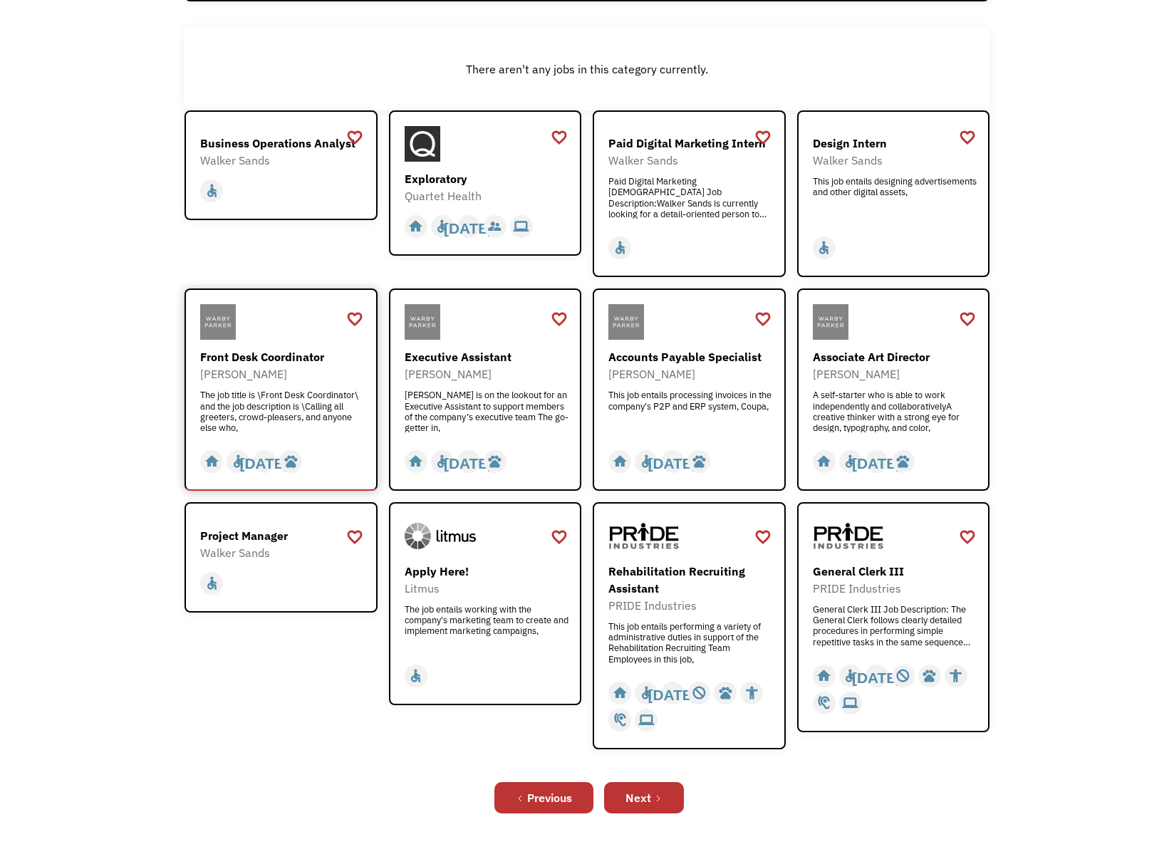
click at [321, 407] on div "The job title is \Front Desk Coordinator\ and the job description is \Calling a…" at bounding box center [282, 411] width 165 height 43
click at [758, 643] on div "This job entails performing a variety of administrative duties in support of th…" at bounding box center [690, 642] width 165 height 43
click at [764, 536] on div "favorite_border" at bounding box center [762, 536] width 17 height 21
click at [463, 202] on div "Quartet Health" at bounding box center [487, 195] width 165 height 17
click at [910, 613] on div "General Clerk III Job Description: The General Clerk follows clearly detailed p…" at bounding box center [895, 625] width 165 height 43
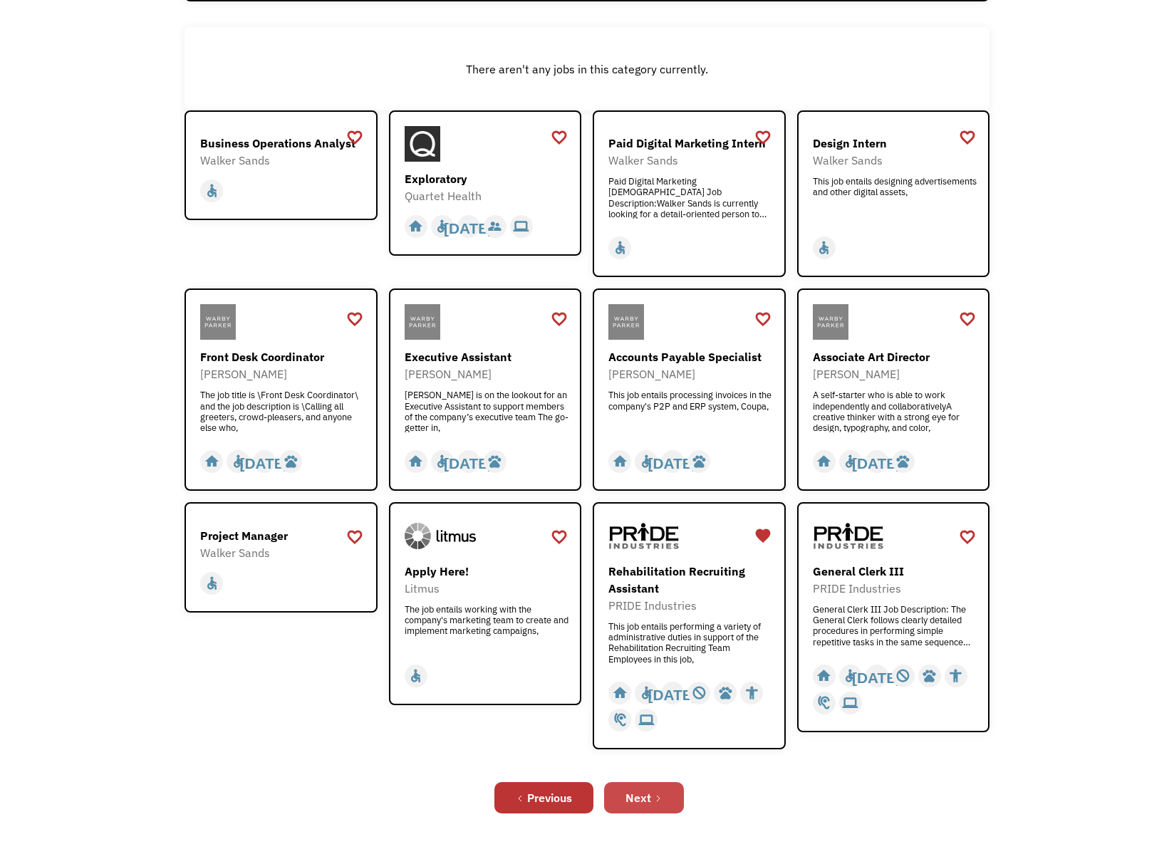
click at [672, 790] on link "Next" at bounding box center [644, 797] width 80 height 31
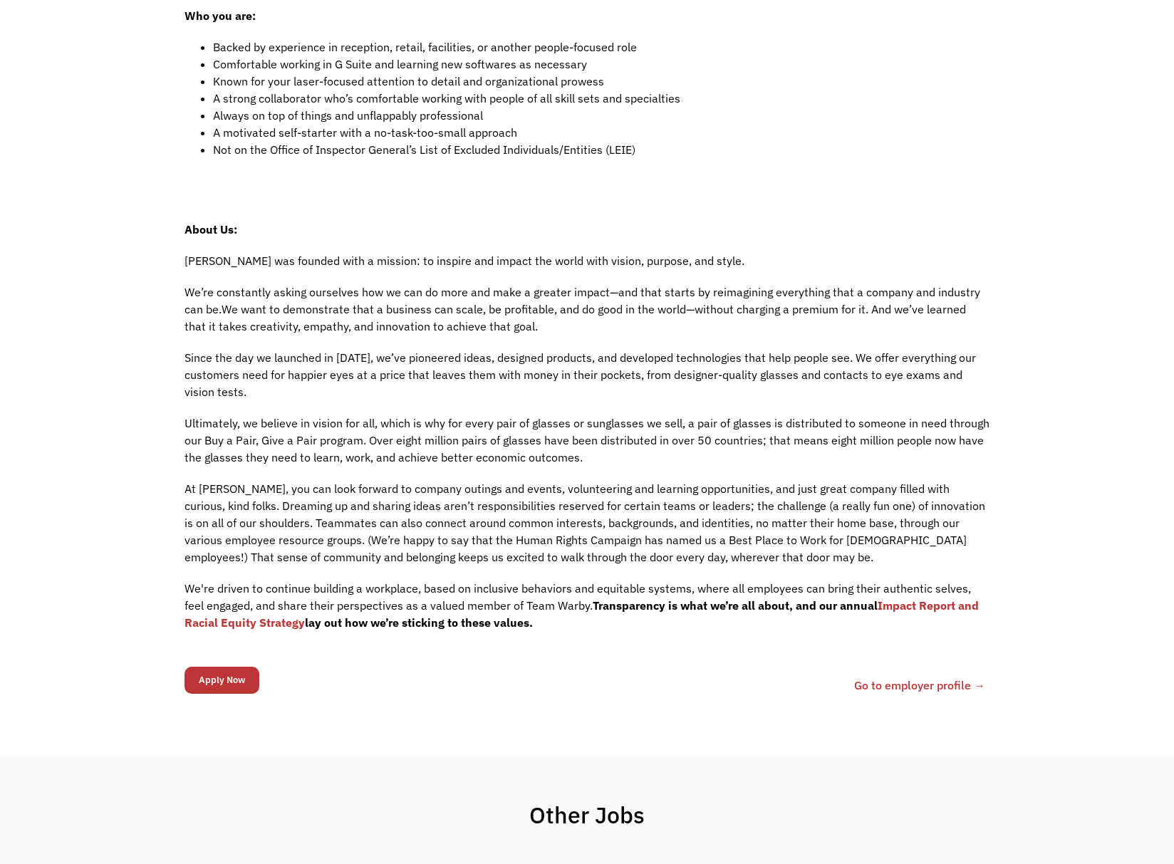
scroll to position [726, 0]
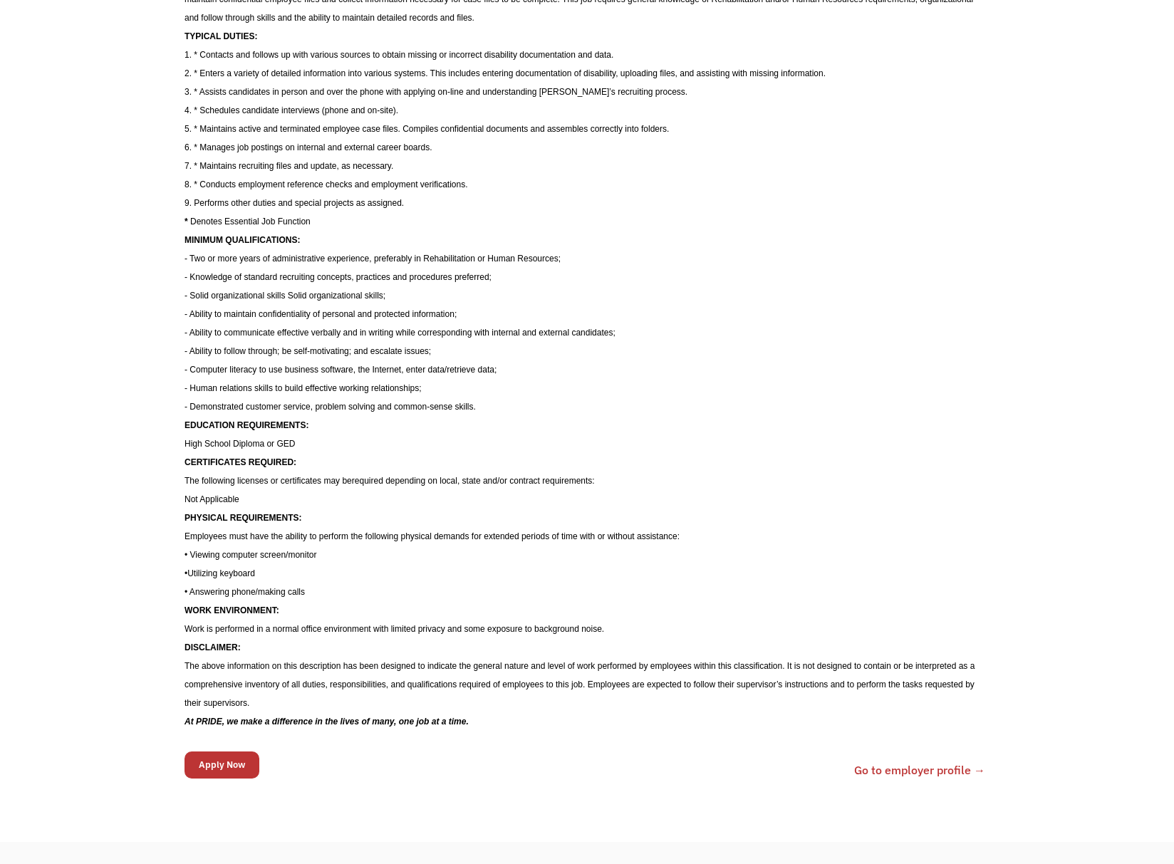
scroll to position [425, 0]
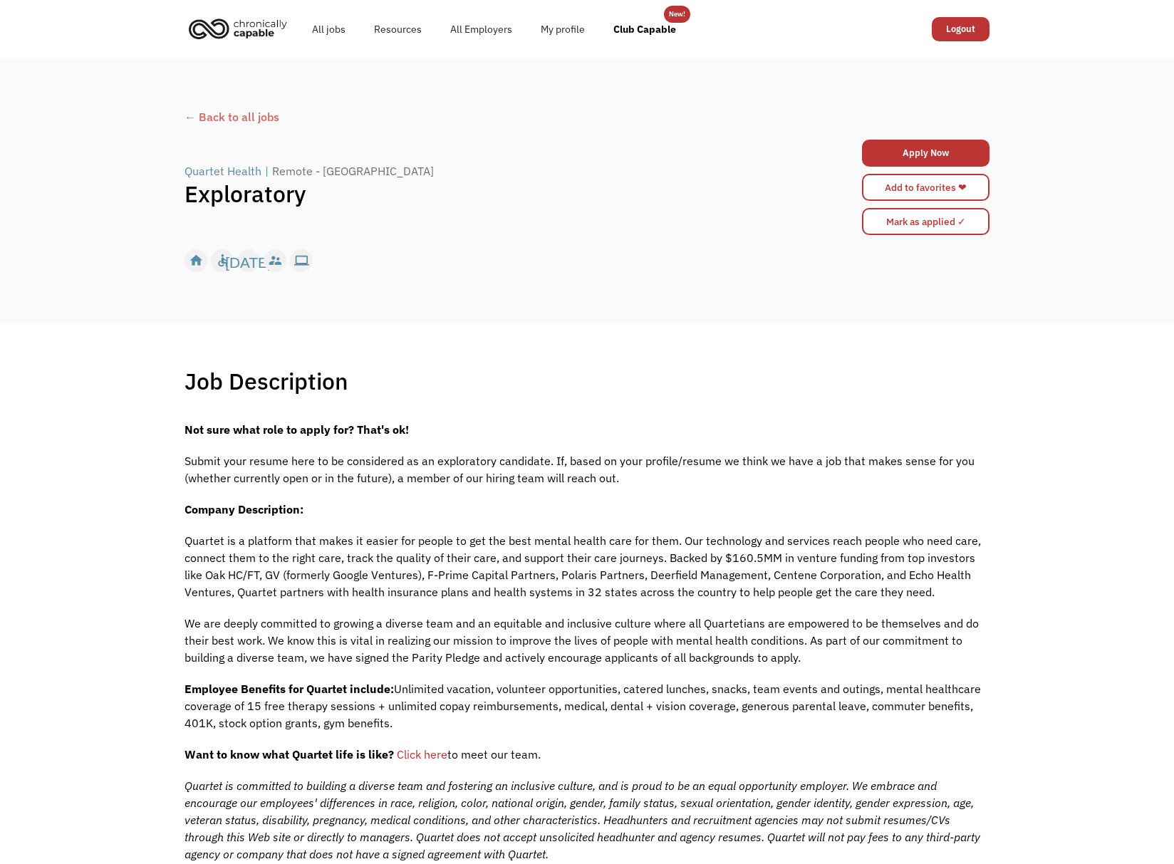
click at [641, 553] on span "Quartet is a platform that makes it easier for people to get the best mental he…" at bounding box center [583, 567] width 796 height 66
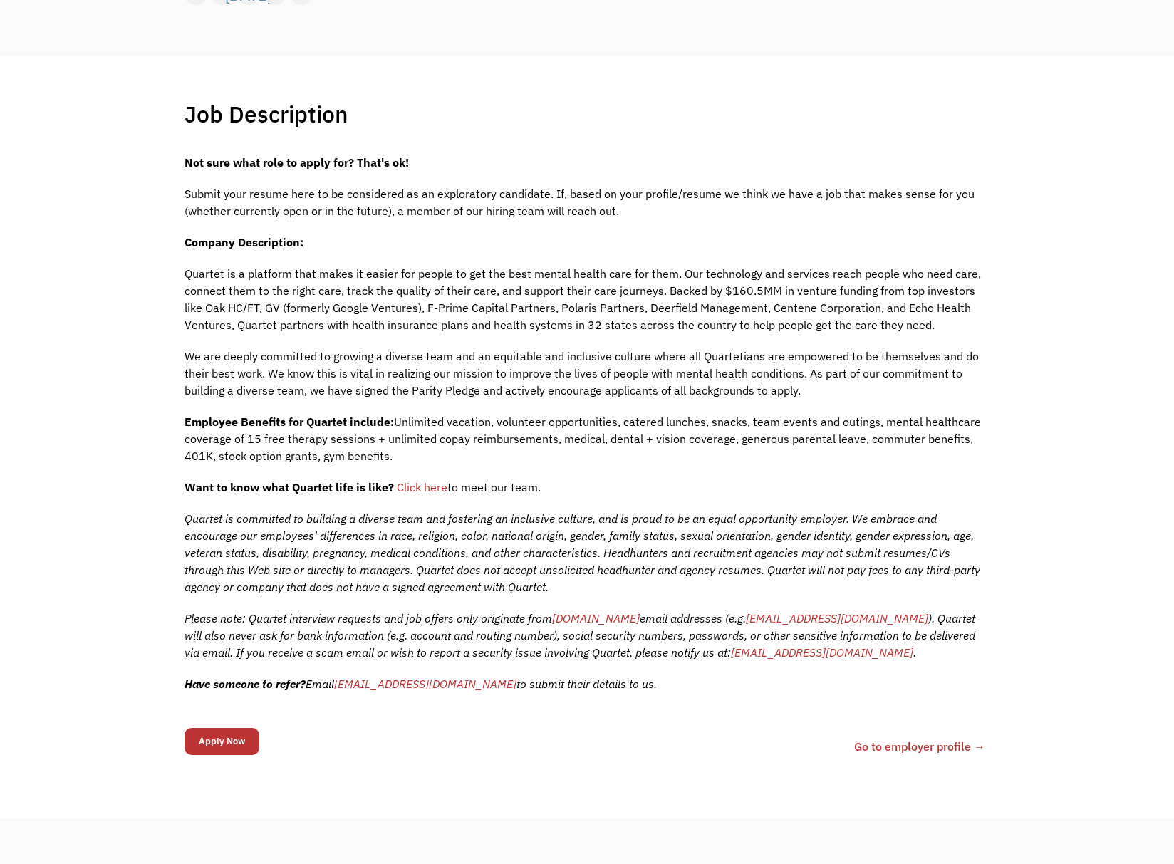
scroll to position [128, 0]
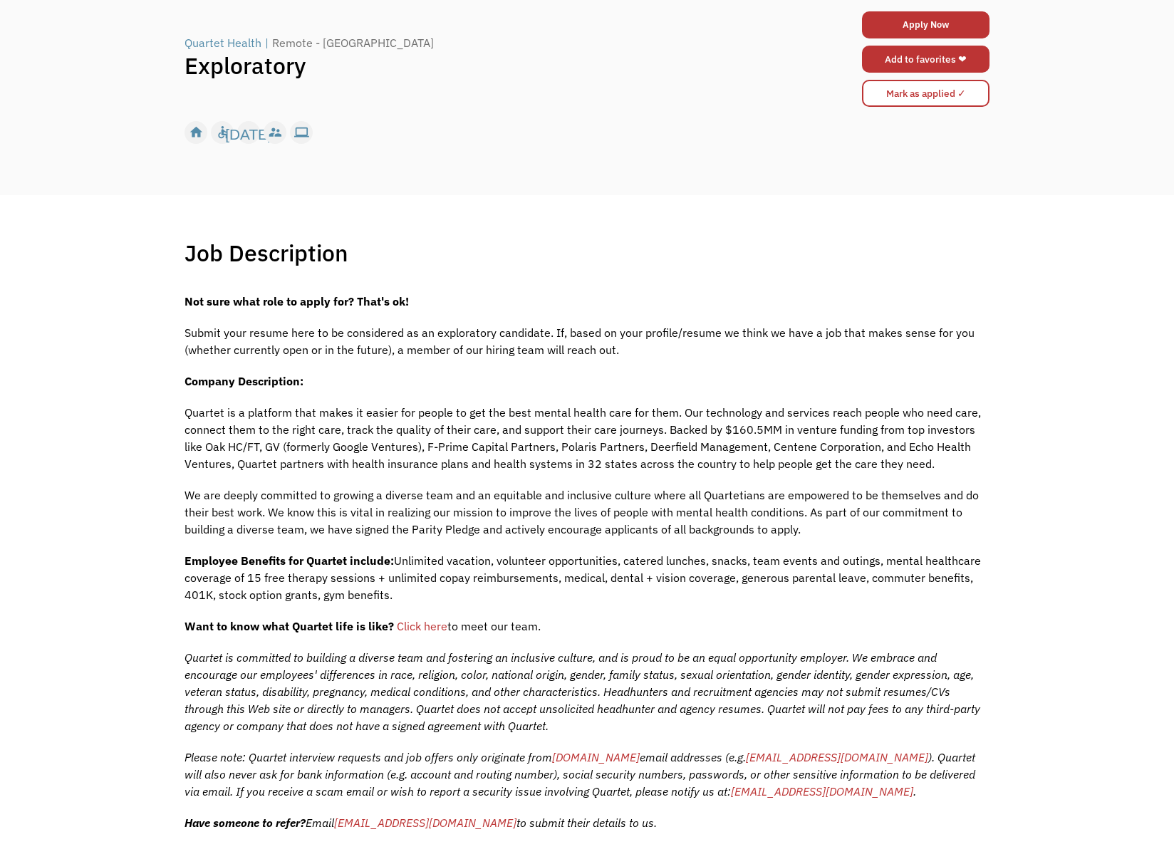
click at [958, 61] on link "Add to favorites ❤" at bounding box center [926, 59] width 128 height 27
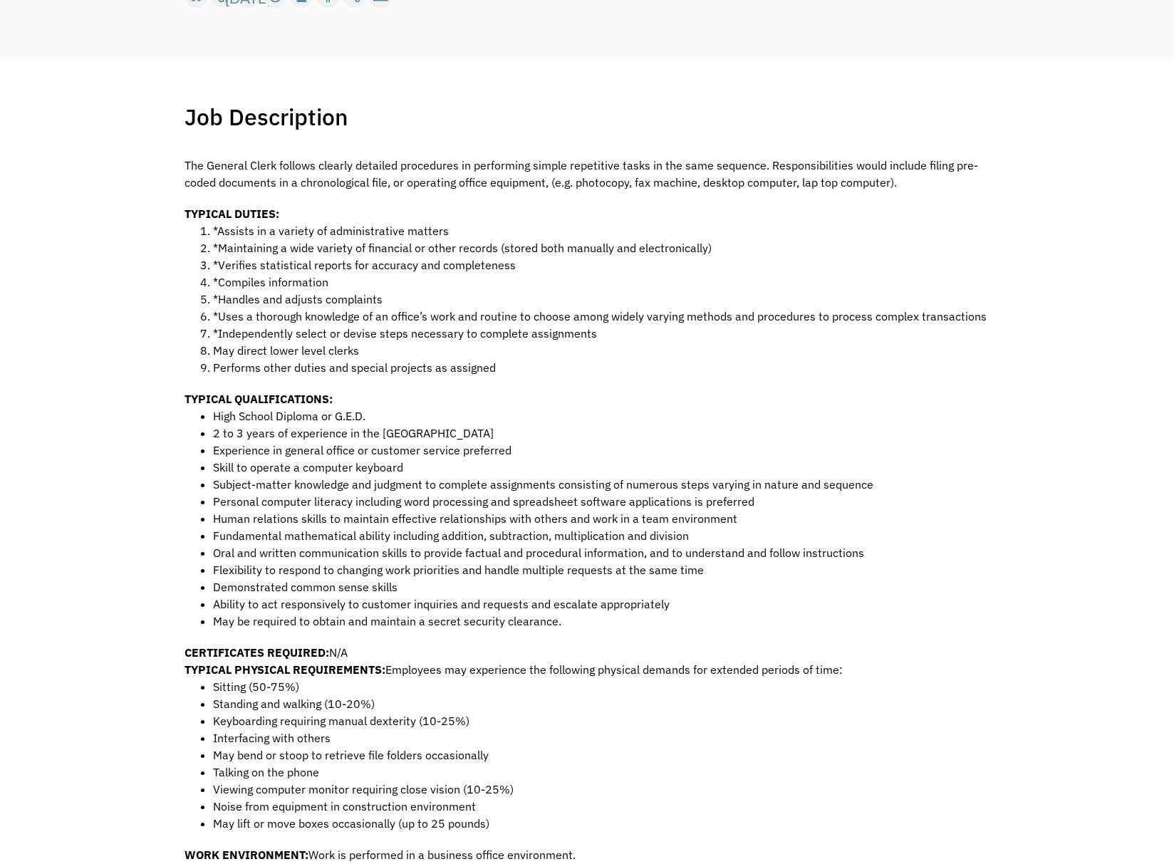
scroll to position [14, 0]
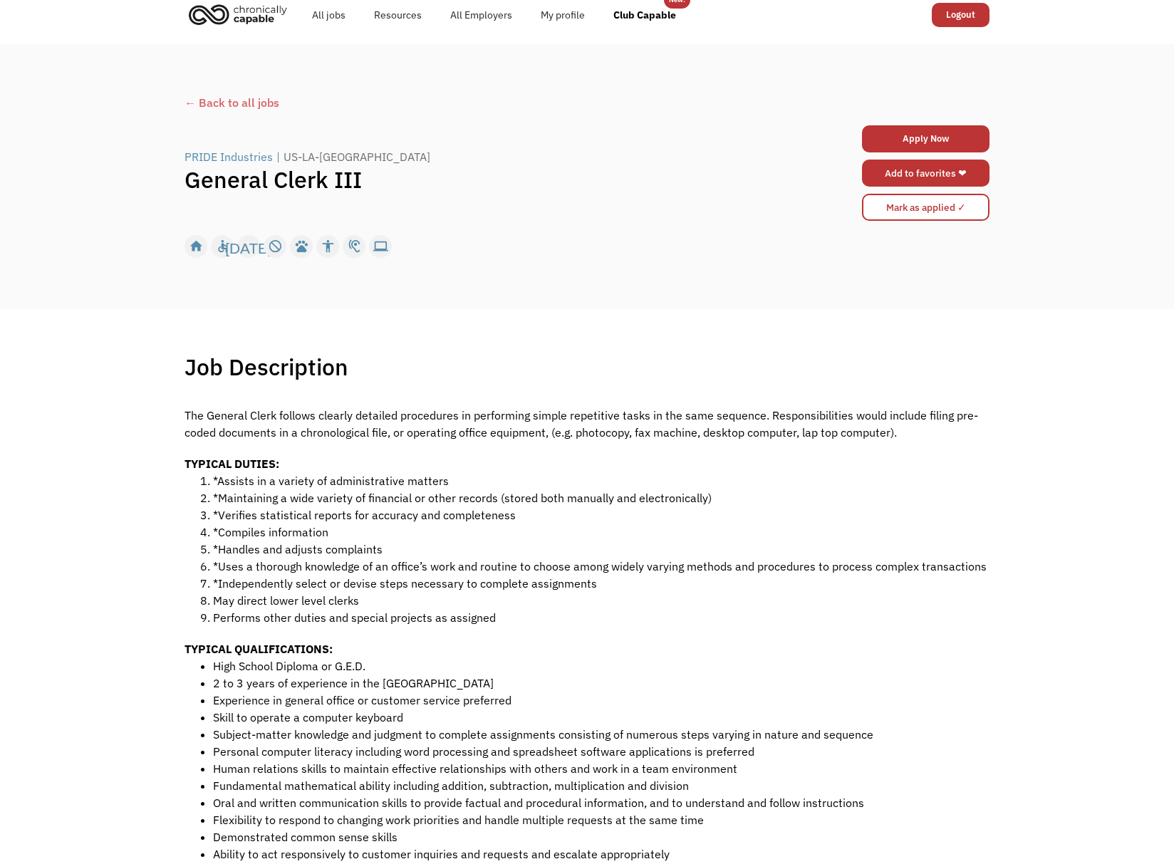
click at [913, 174] on link "Add to favorites ❤" at bounding box center [926, 173] width 128 height 27
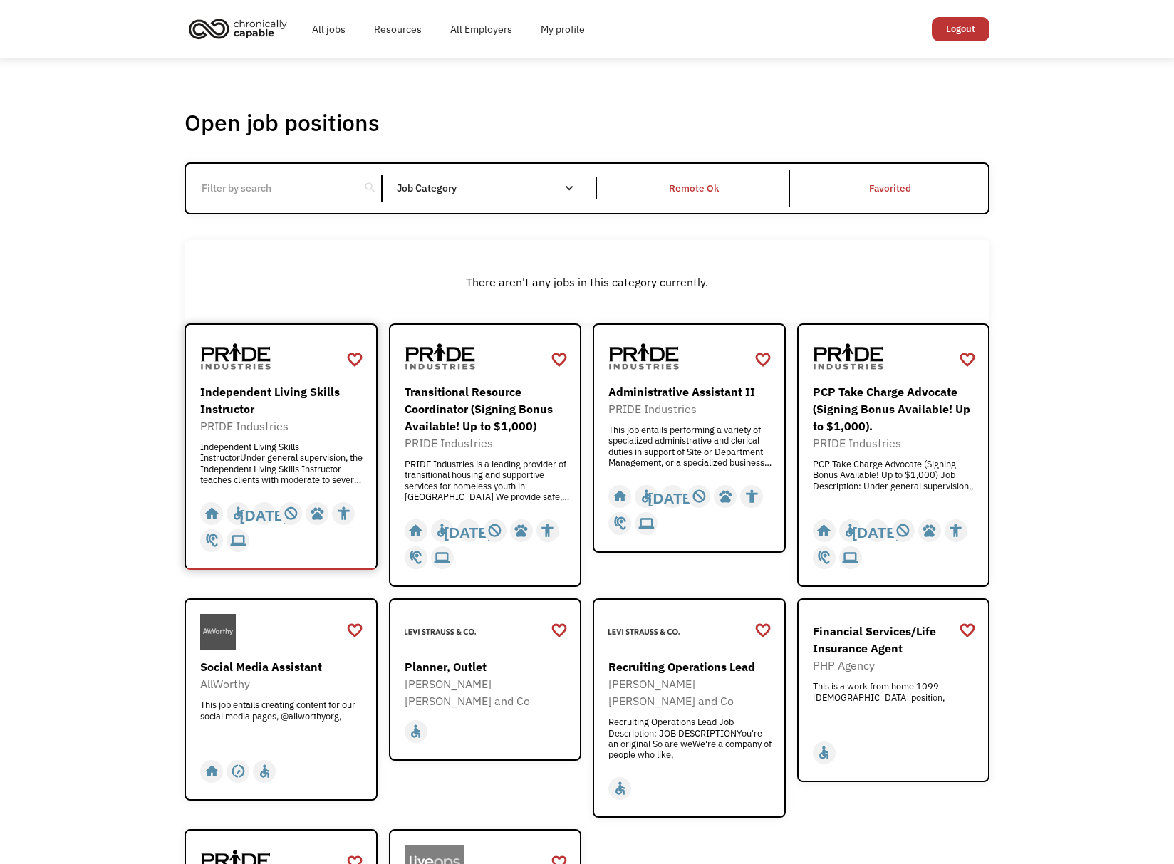
click at [291, 459] on div "Independent Living Skills InstructorUnder general supervision, the Independent …" at bounding box center [282, 463] width 165 height 43
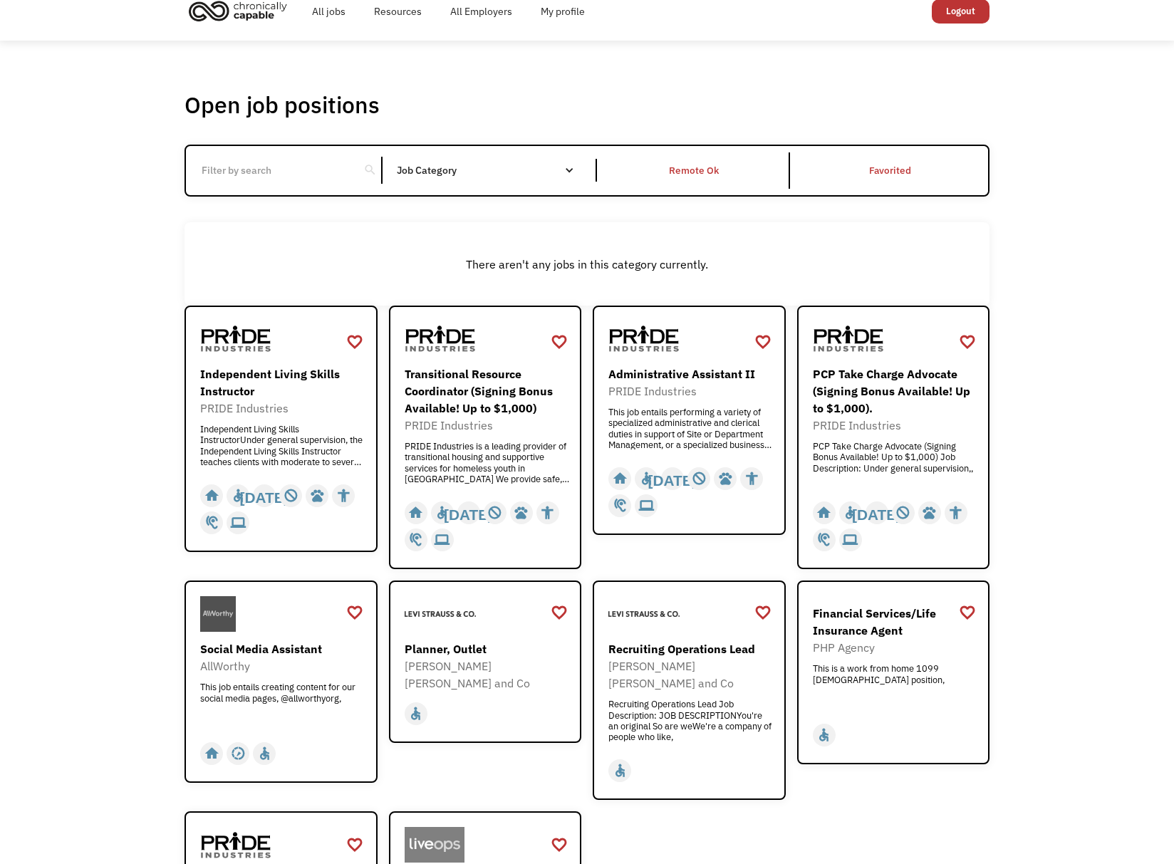
scroll to position [55, 0]
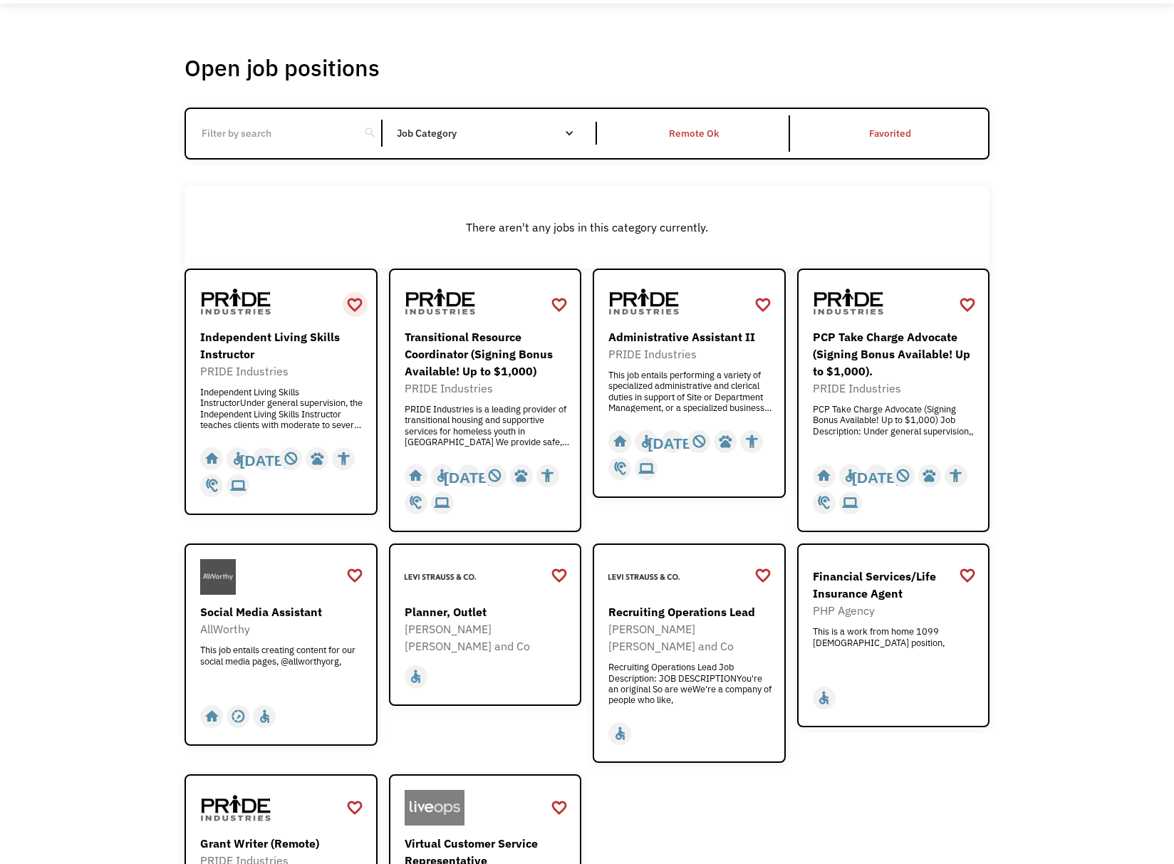
click at [362, 307] on div "favorite_border" at bounding box center [354, 304] width 17 height 21
click at [440, 407] on div "PRIDE Industries is a leading provider of transitional housing and supportive s…" at bounding box center [487, 425] width 165 height 43
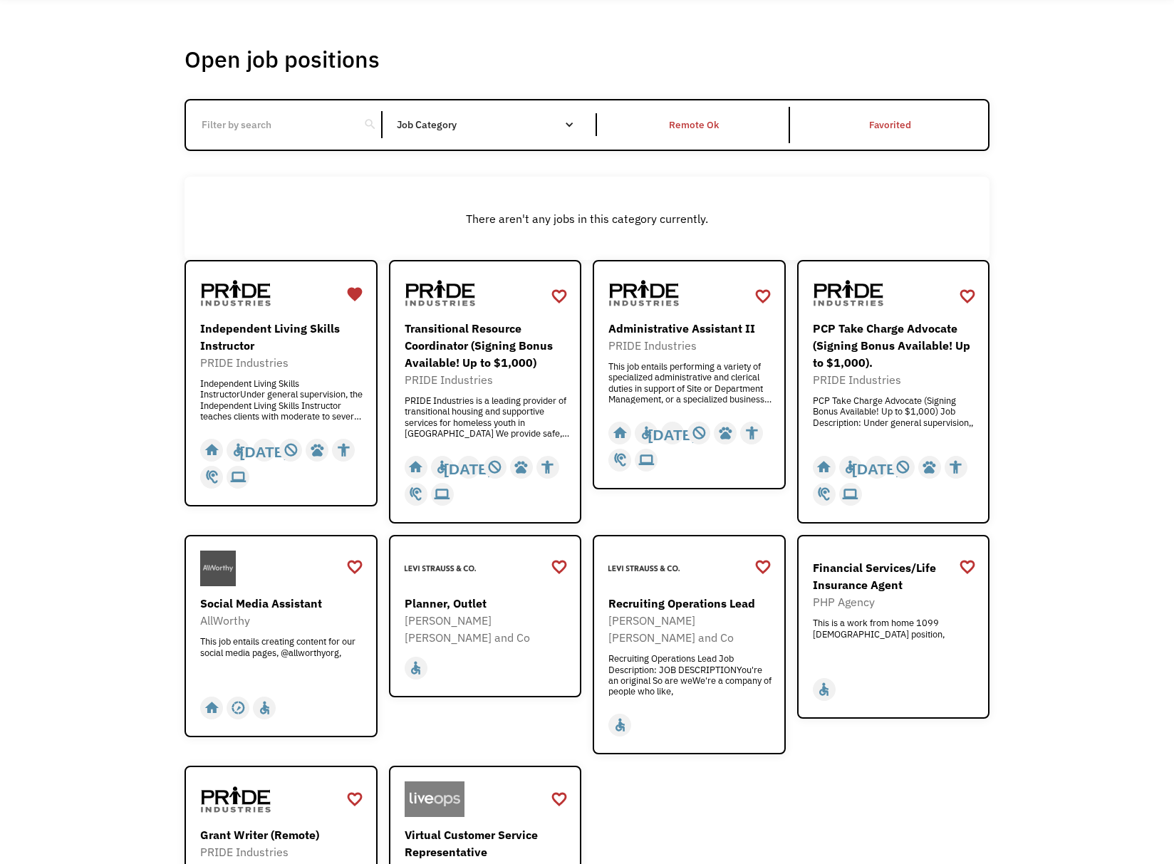
scroll to position [81, 0]
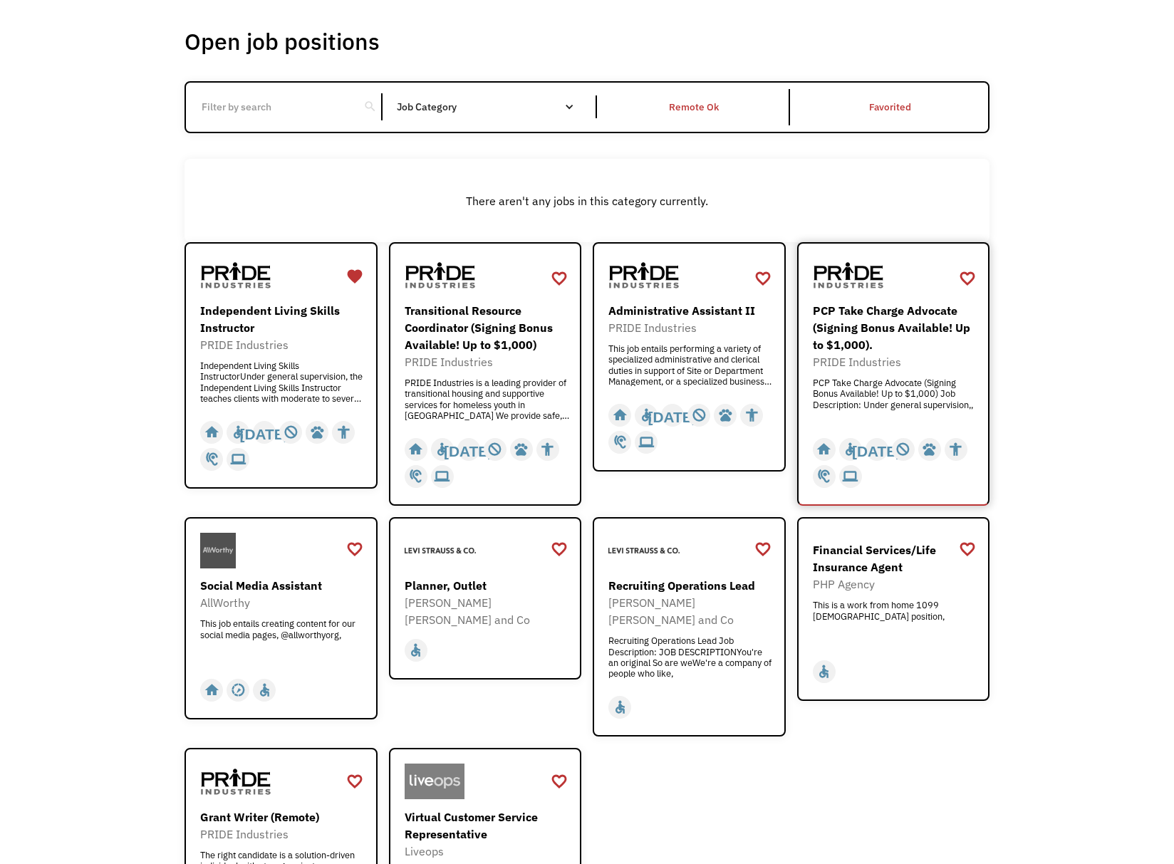
click at [877, 367] on div "PRIDE Industries" at bounding box center [895, 361] width 165 height 17
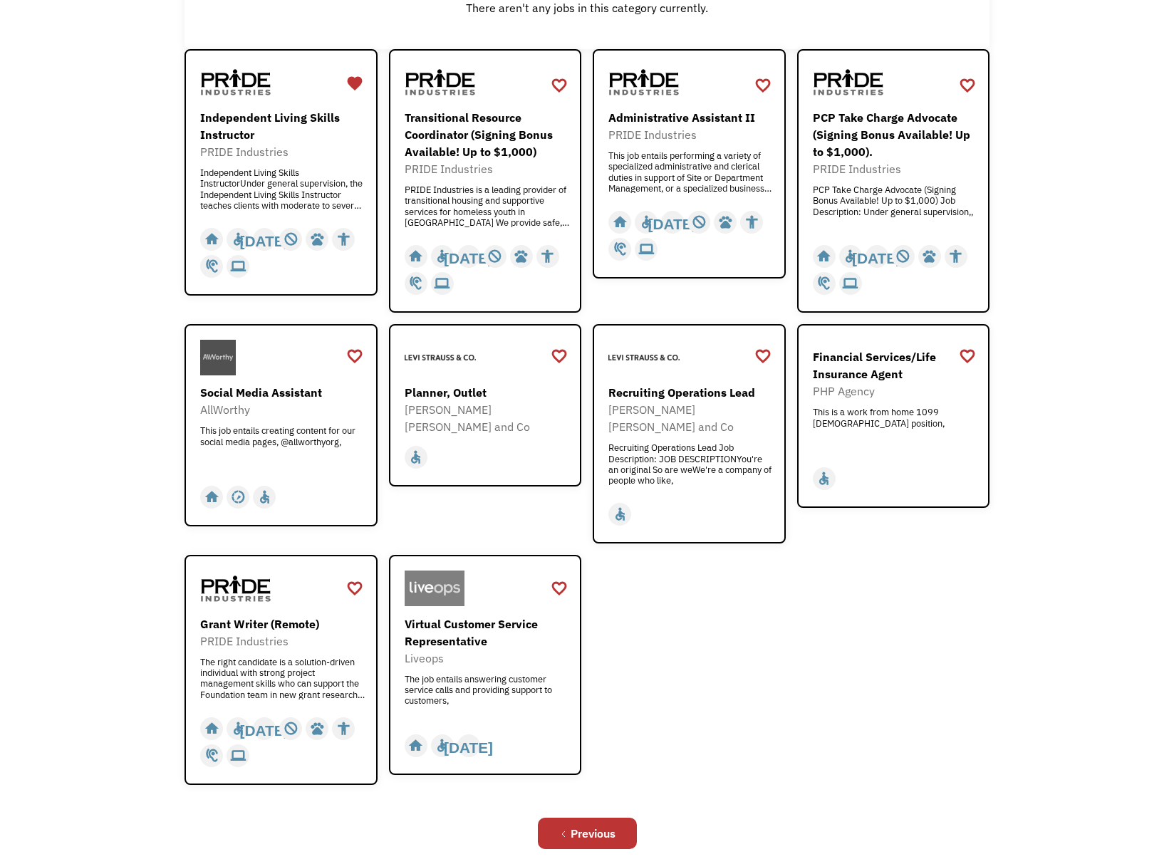
scroll to position [293, 0]
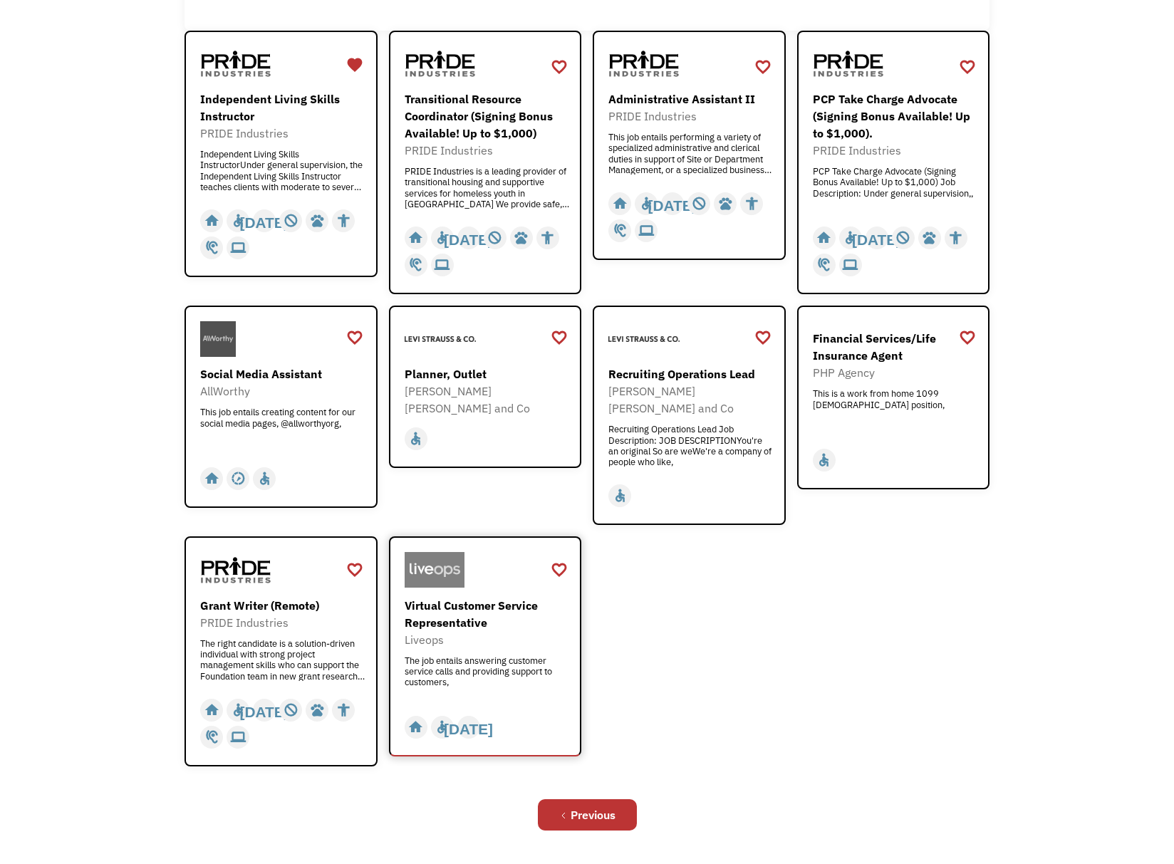
click at [514, 597] on div "Virtual Customer Service Representative" at bounding box center [487, 614] width 165 height 34
click at [527, 612] on div "Virtual Customer Service Representative" at bounding box center [487, 614] width 165 height 34
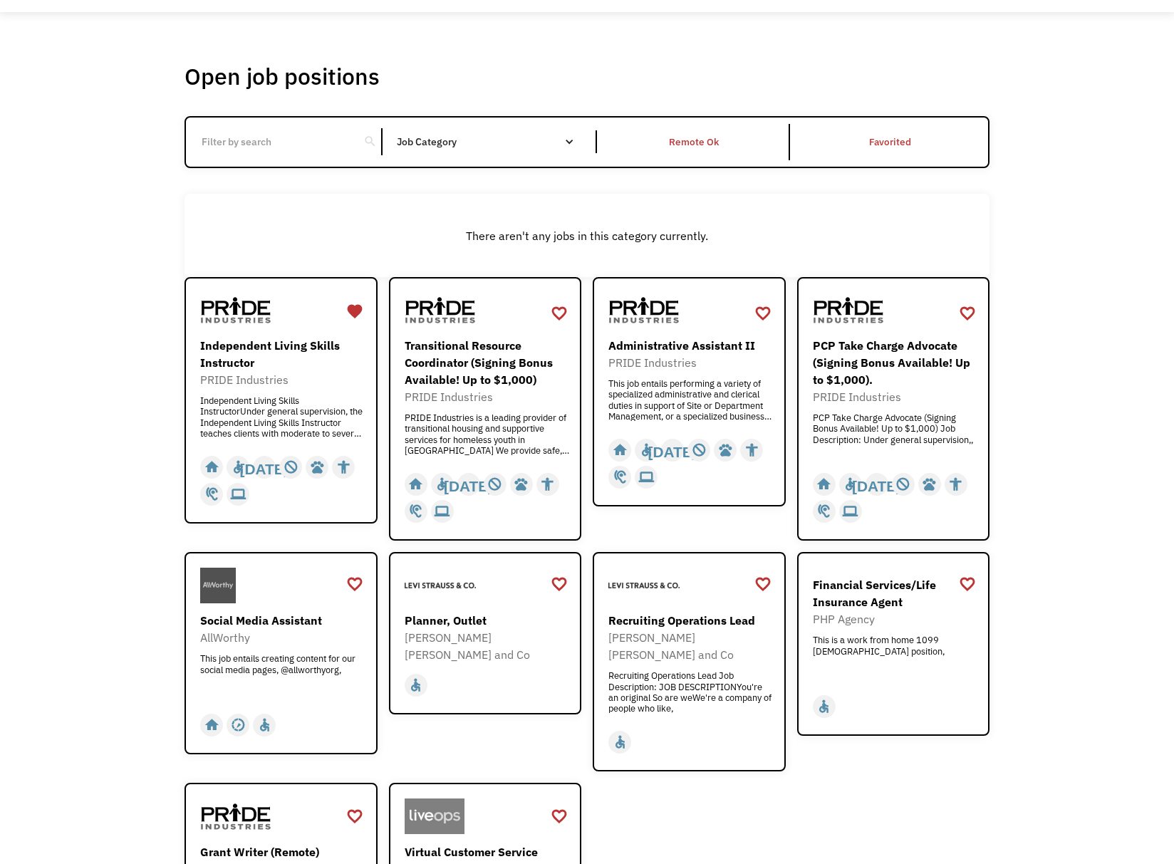
click at [523, 153] on div "search Filter by category Administration Communications & Public Relations Cust…" at bounding box center [587, 142] width 805 height 52
click at [0, 0] on nav "All None Administrative Communications & Public Relations Customer Service Desi…" at bounding box center [0, 0] width 0 height 0
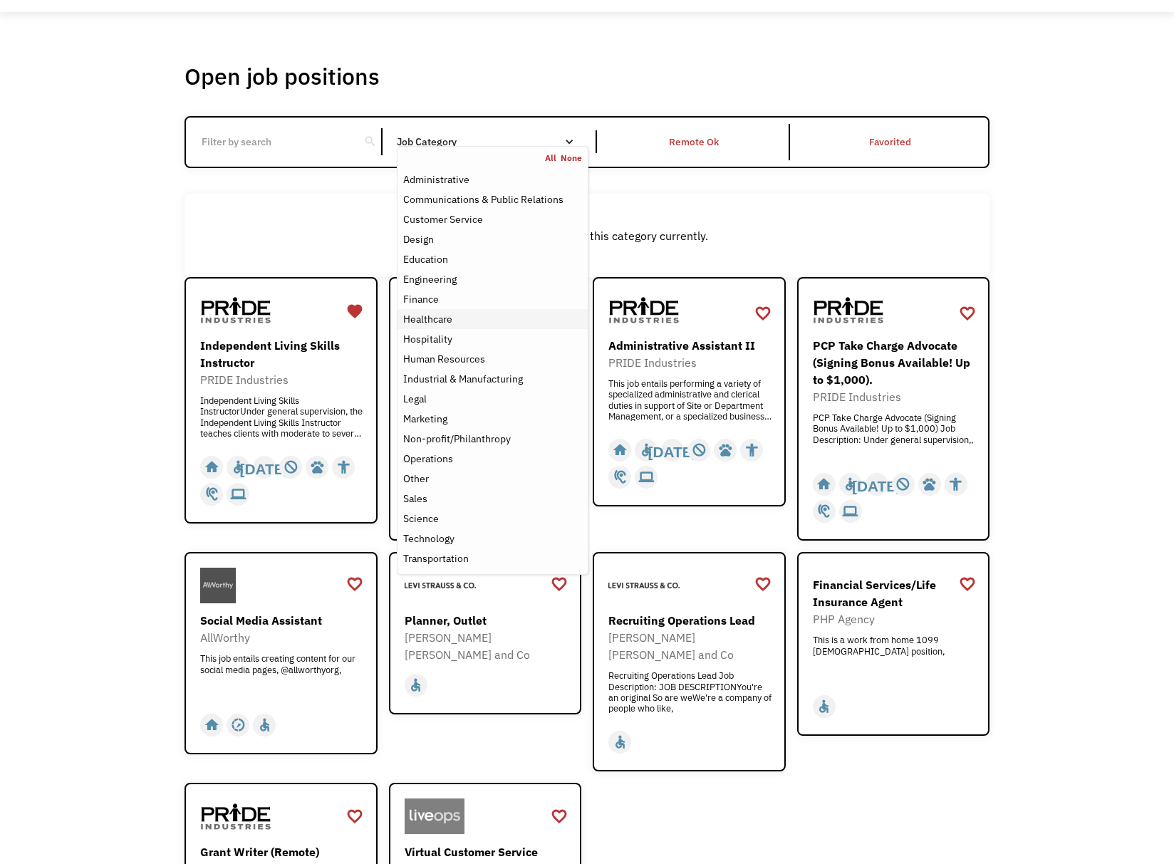
click at [452, 322] on div "Healthcare" at bounding box center [492, 319] width 179 height 17
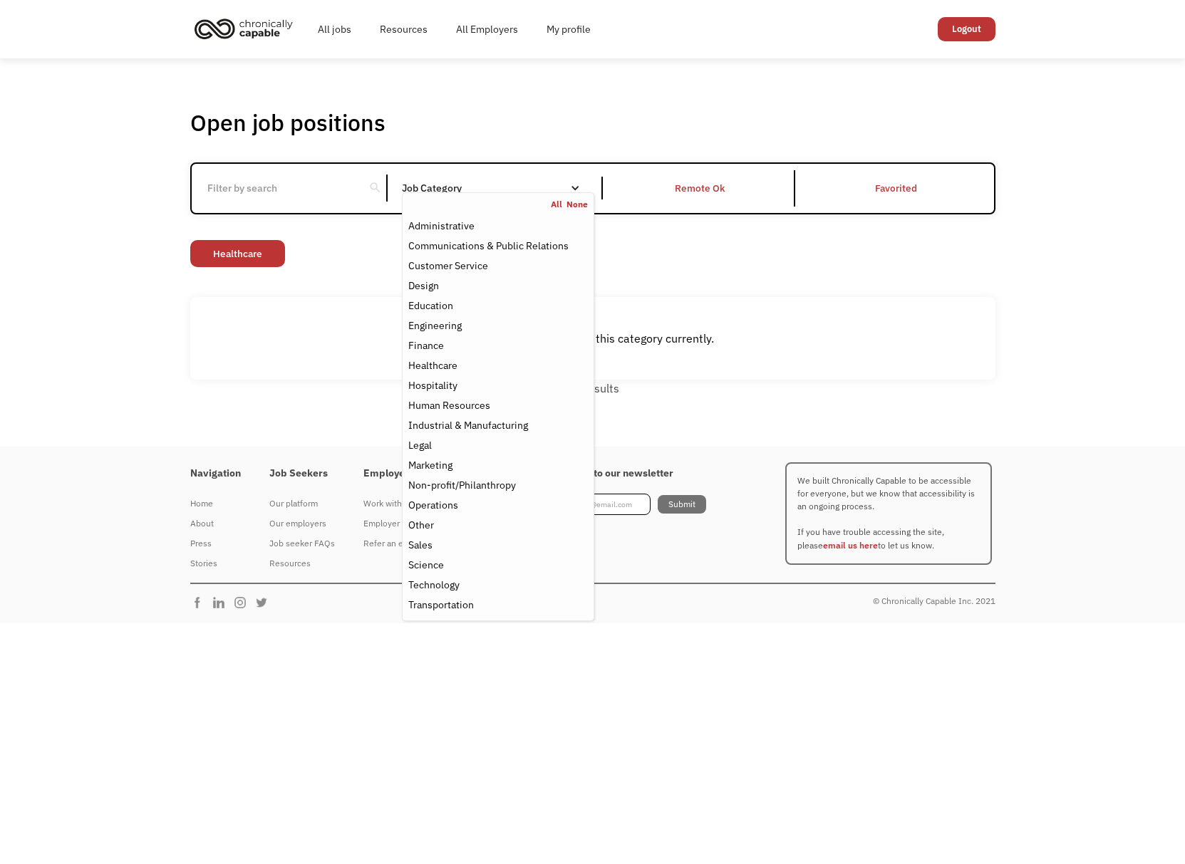
click at [152, 313] on div "Open job positions You have X liked items Search search Filter by category Admi…" at bounding box center [592, 252] width 1185 height 388
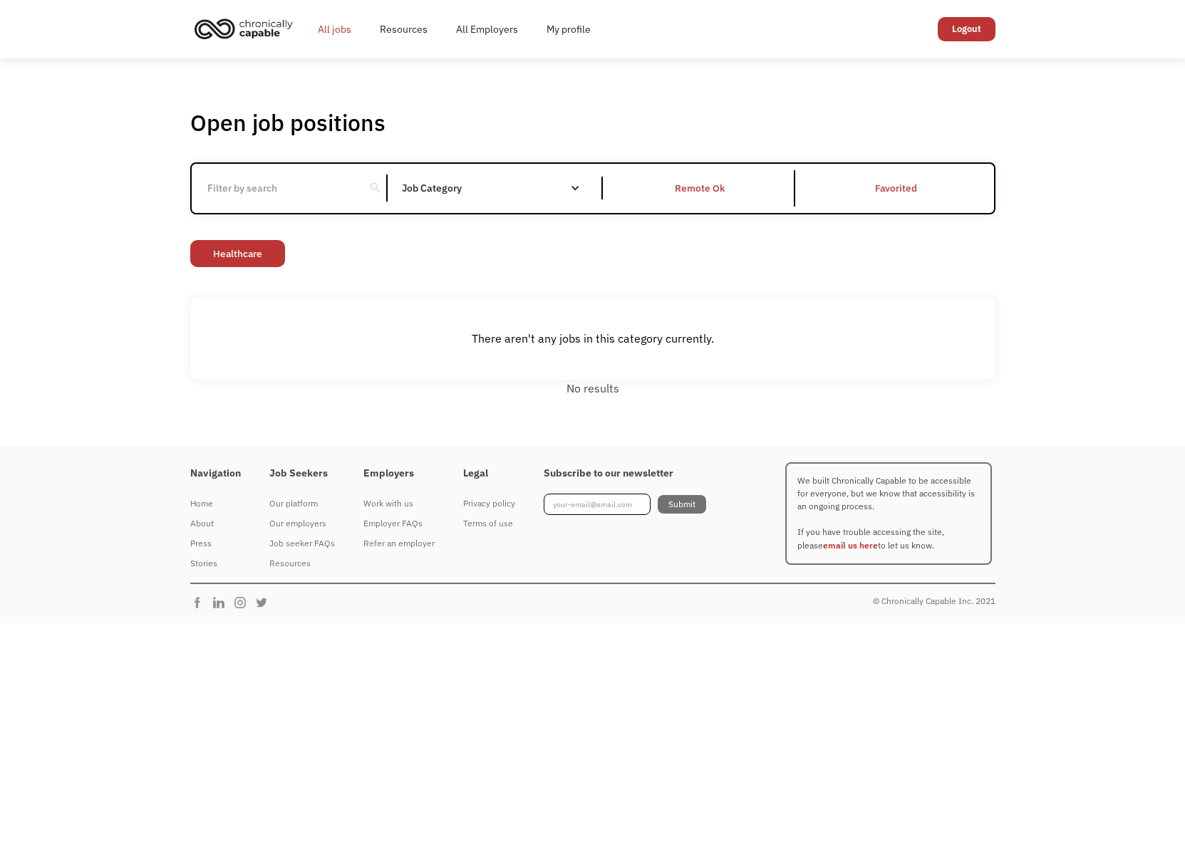
click at [326, 21] on link "All jobs" at bounding box center [334, 29] width 62 height 46
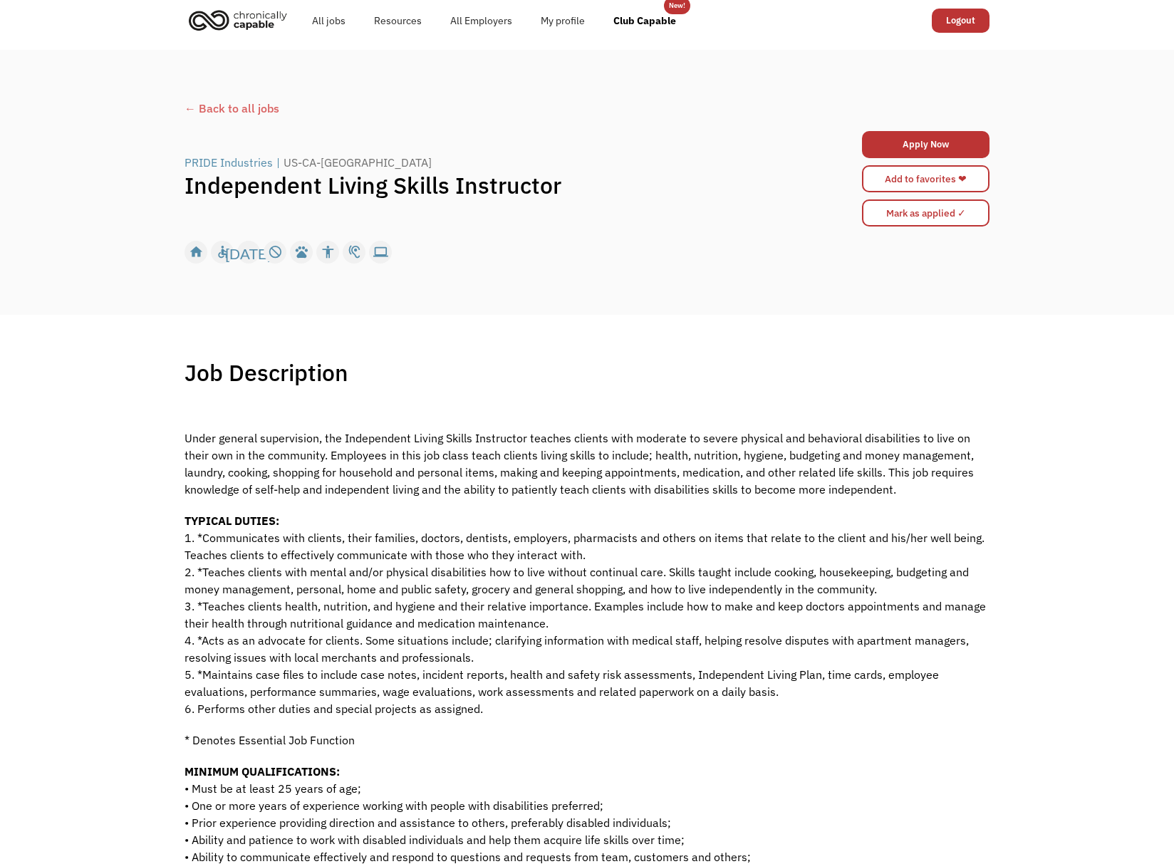
scroll to position [46, 0]
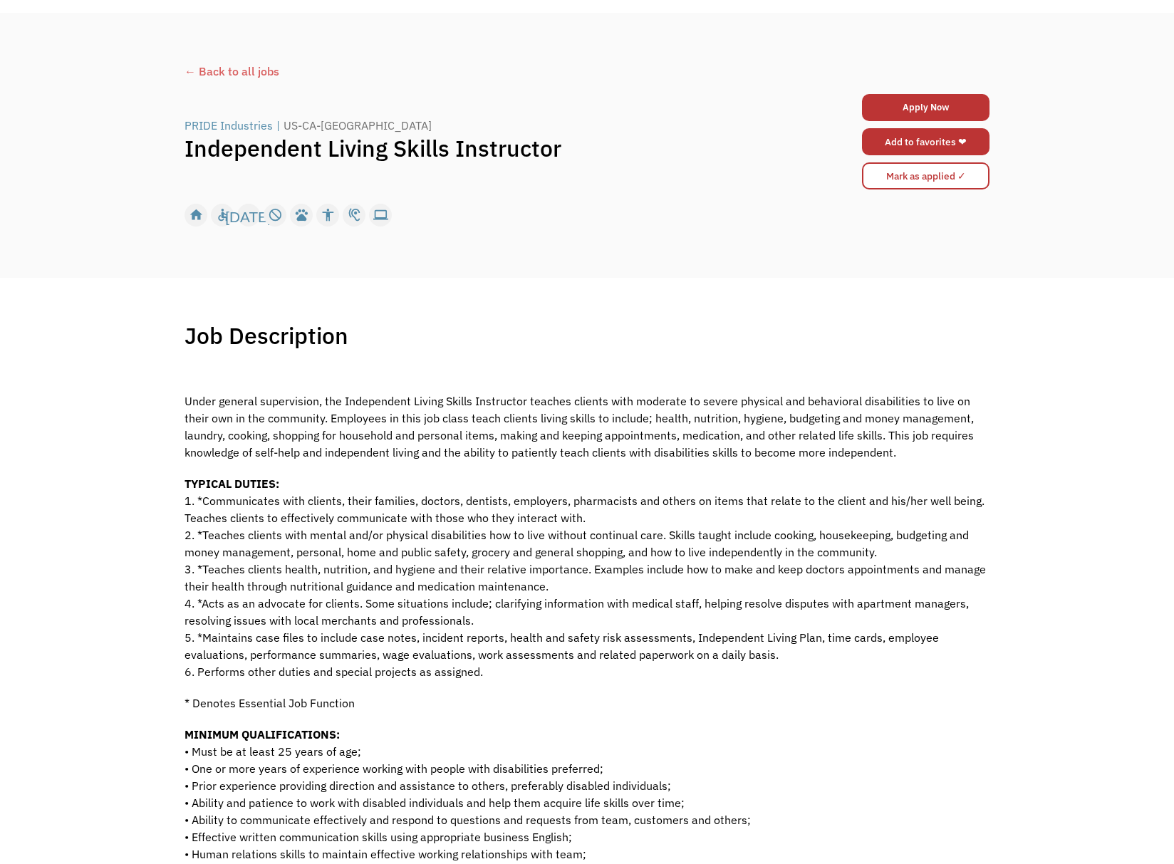
click at [939, 145] on link "Add to favorites ❤" at bounding box center [926, 141] width 128 height 27
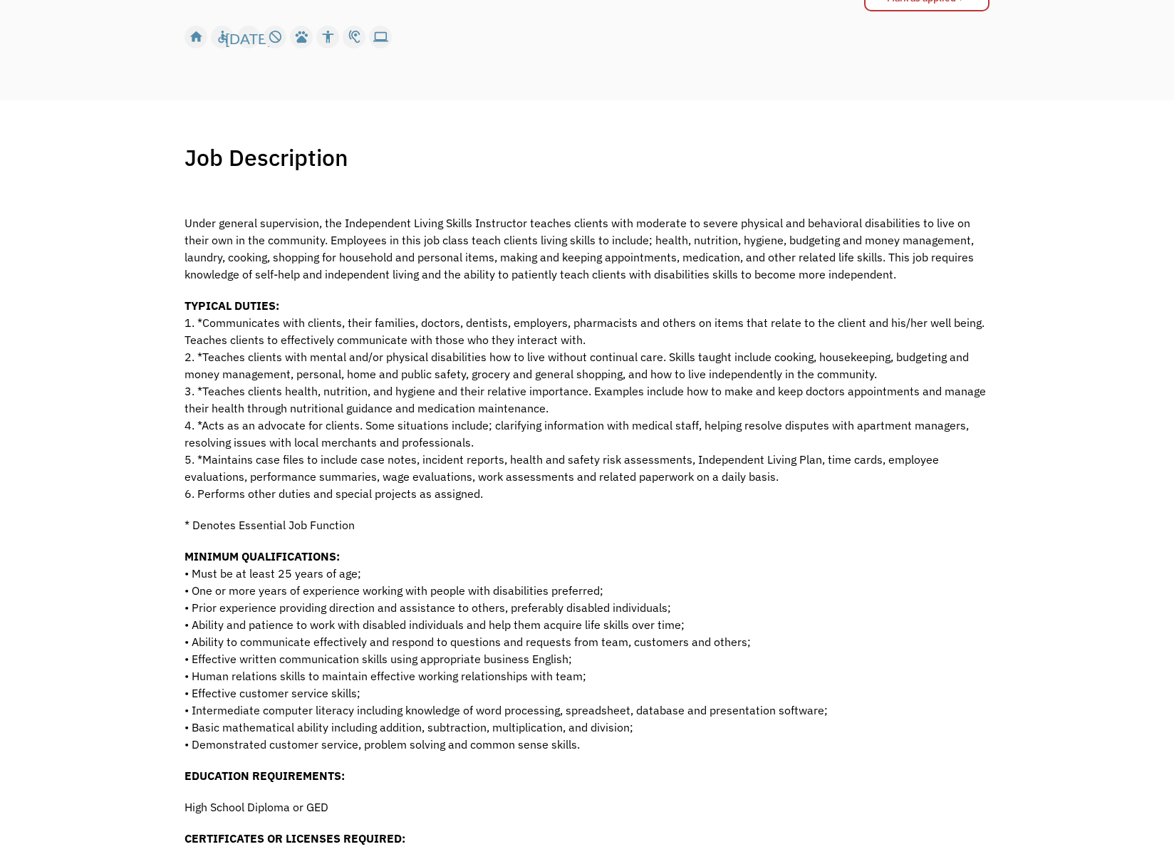
scroll to position [159, 0]
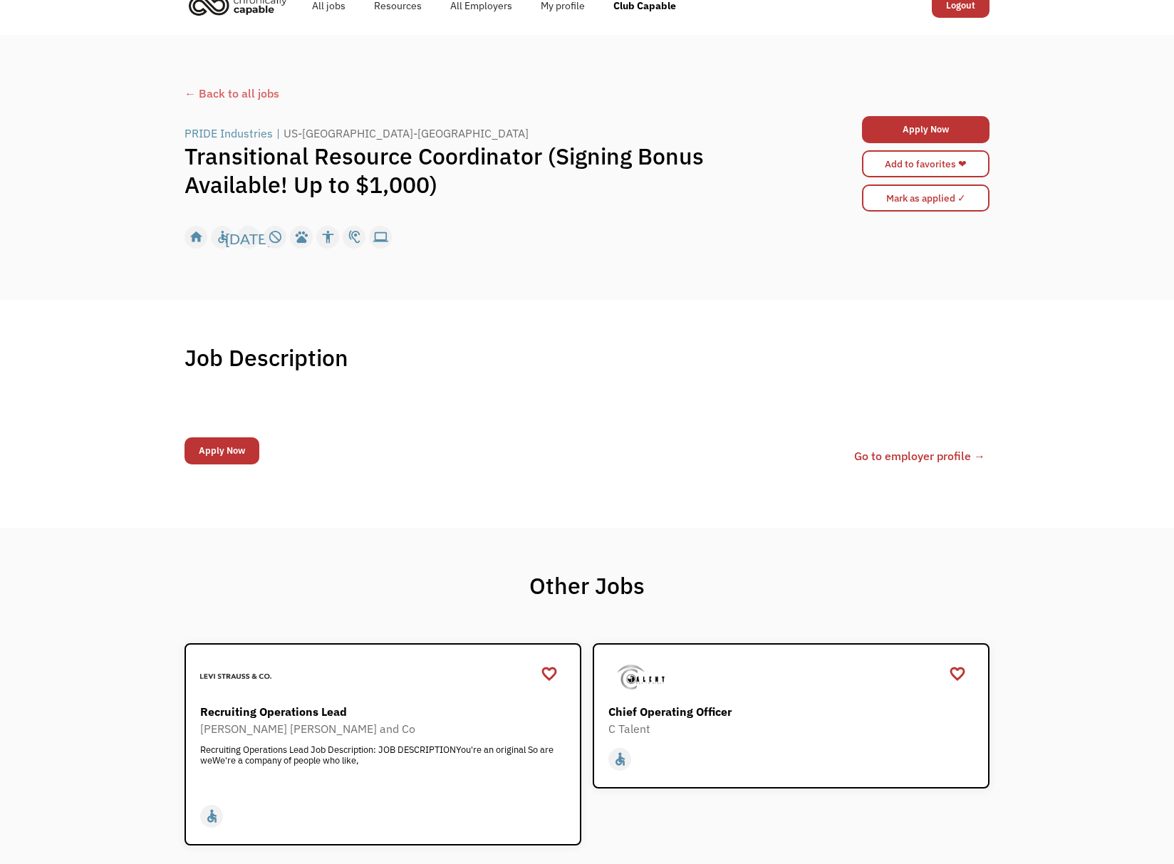
scroll to position [14, 0]
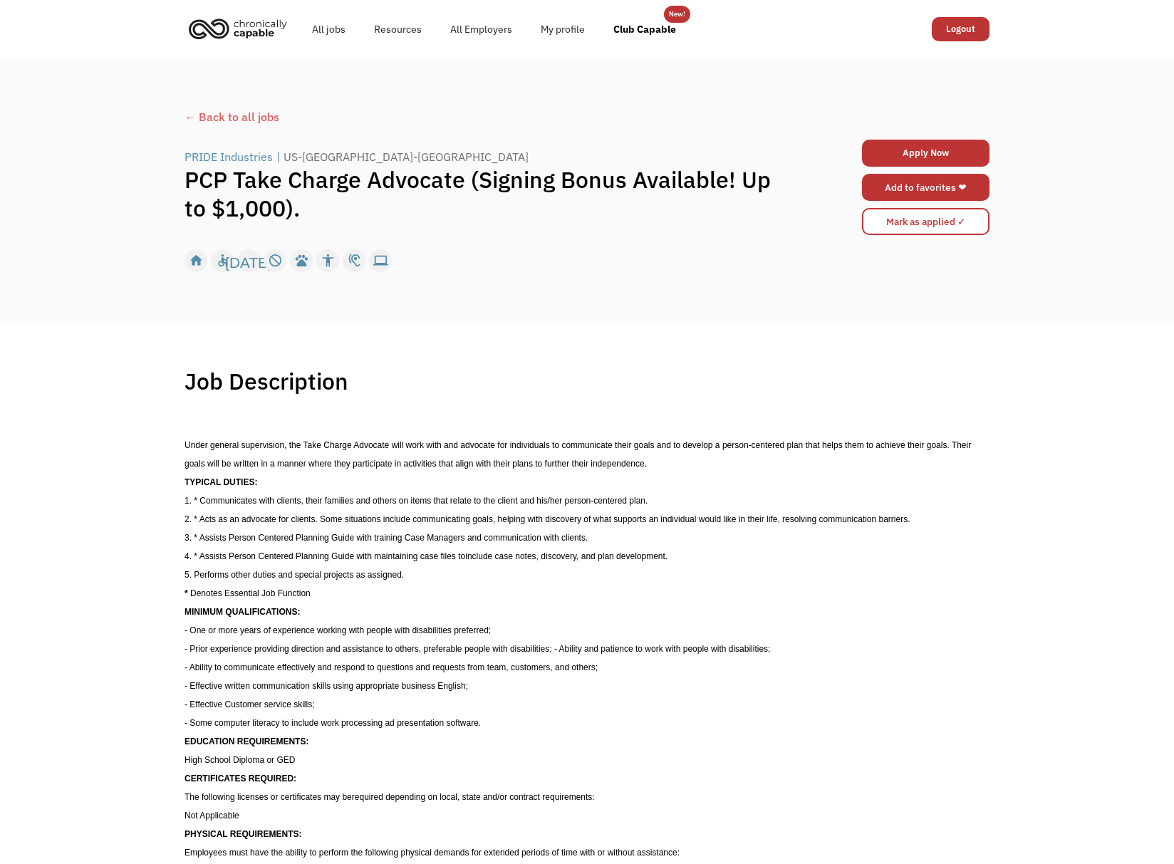
click at [979, 182] on link "Add to favorites ❤" at bounding box center [926, 187] width 128 height 27
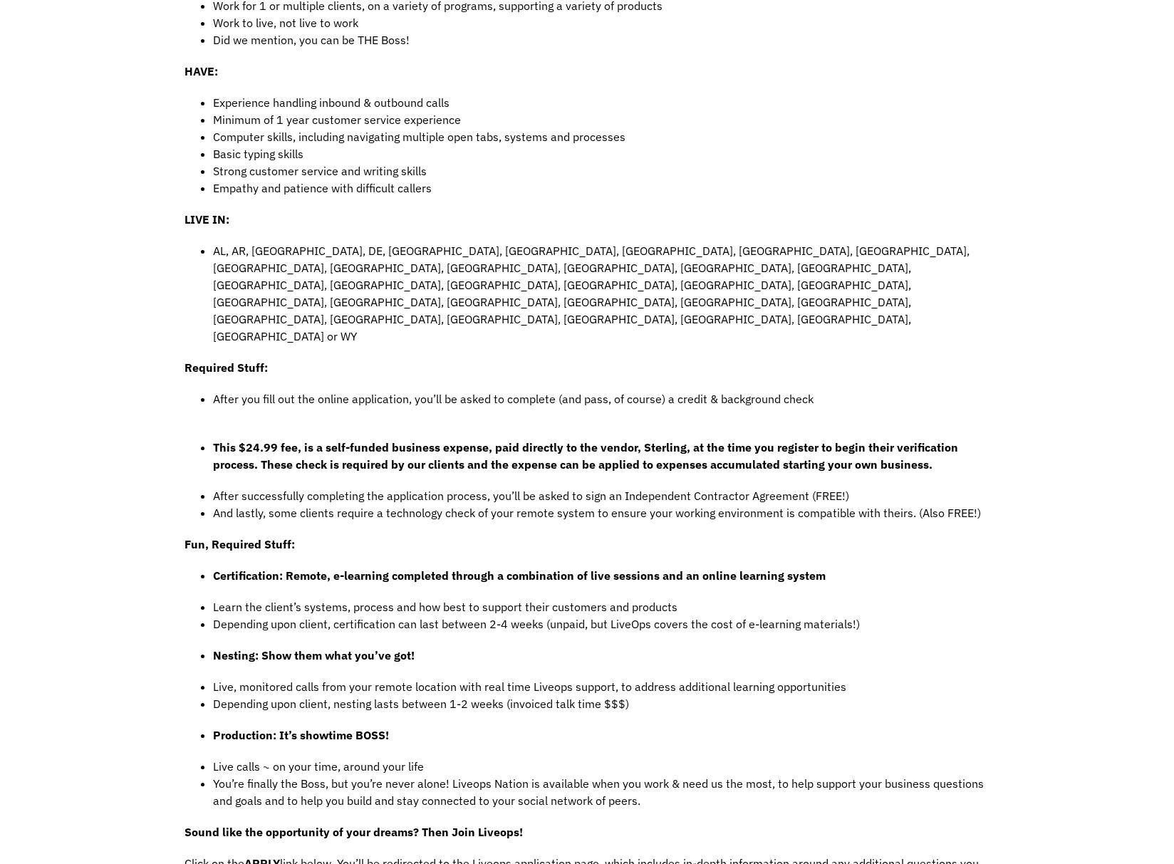
scroll to position [787, 0]
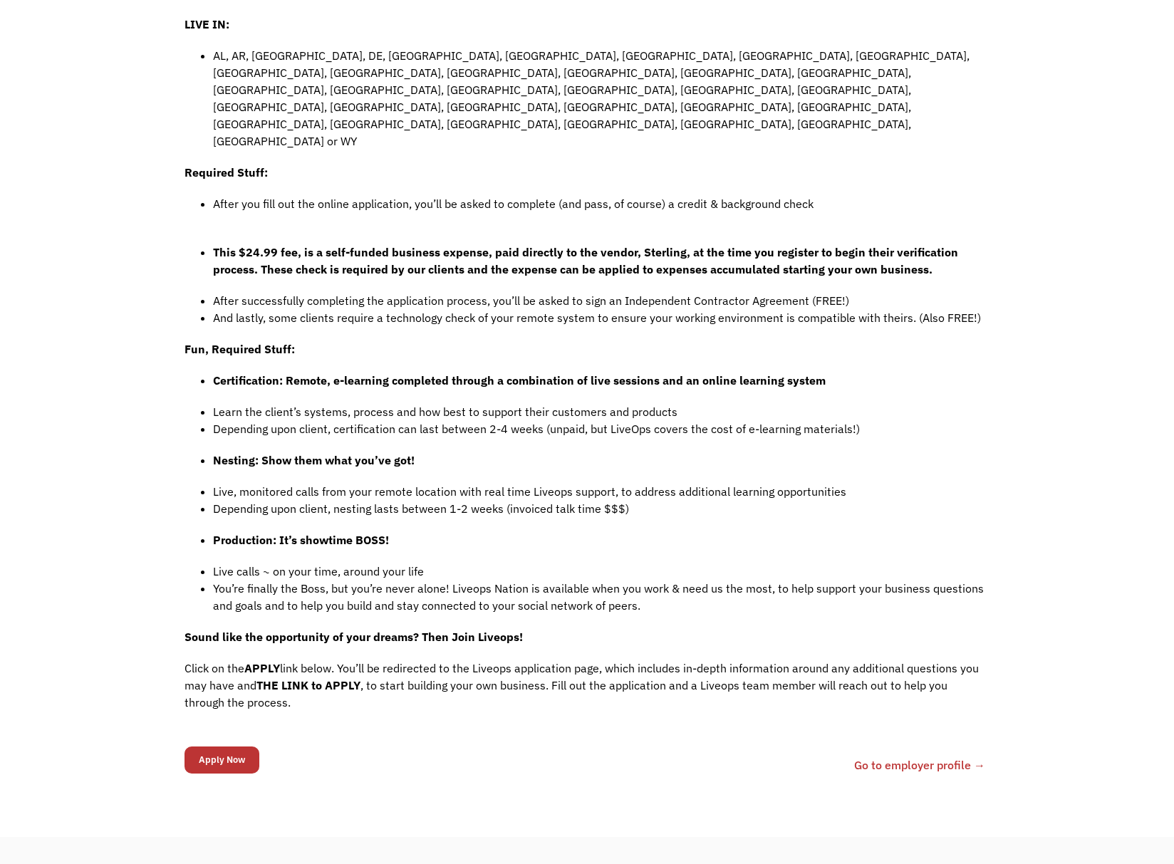
scroll to position [952, 0]
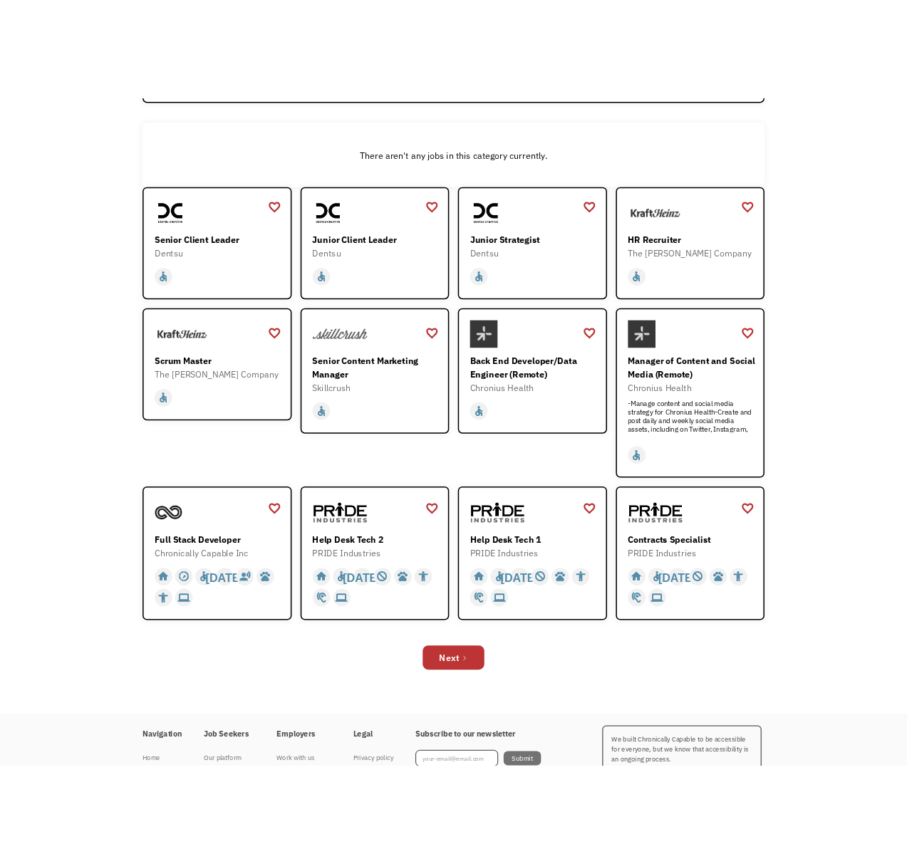
scroll to position [236, 0]
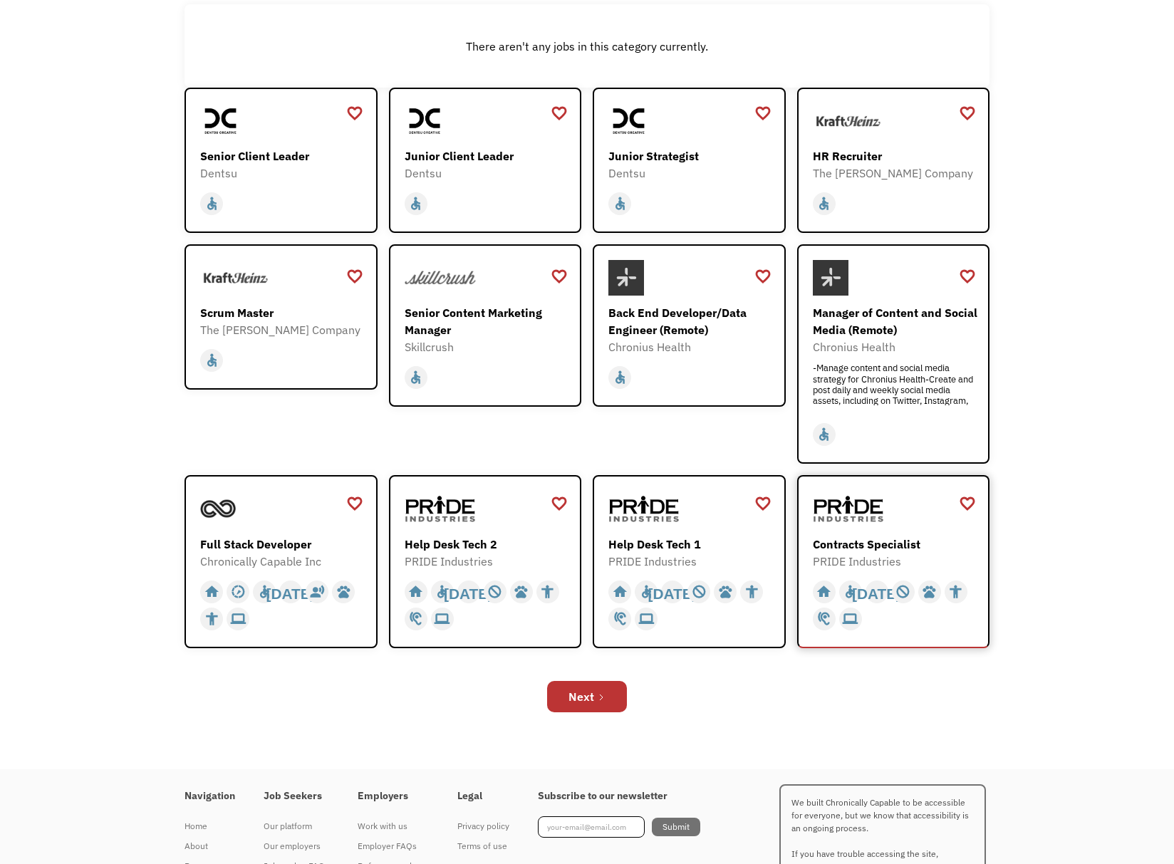
click at [863, 528] on div "Contracts Specialist PRIDE Industries https://jobs.localjobnetwork.com/j/648009…" at bounding box center [895, 530] width 165 height 78
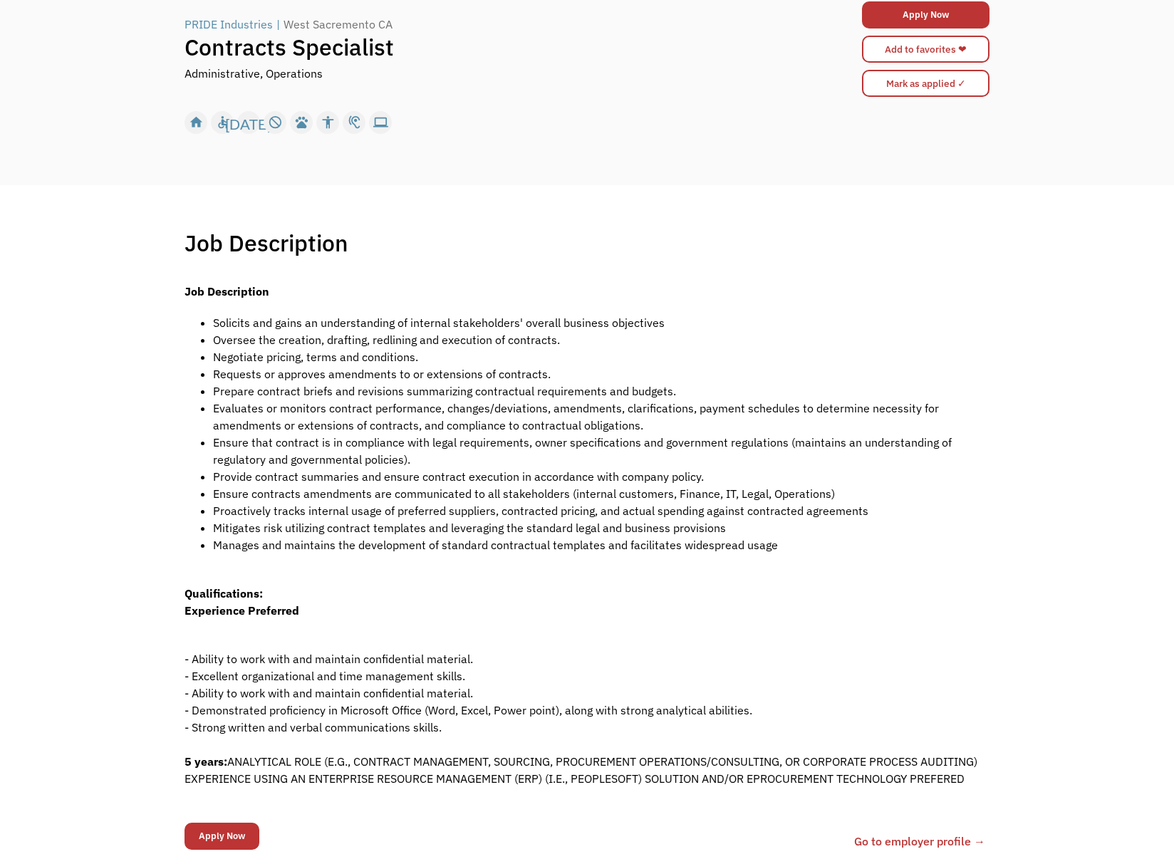
scroll to position [147, 0]
